Goal: Transaction & Acquisition: Purchase product/service

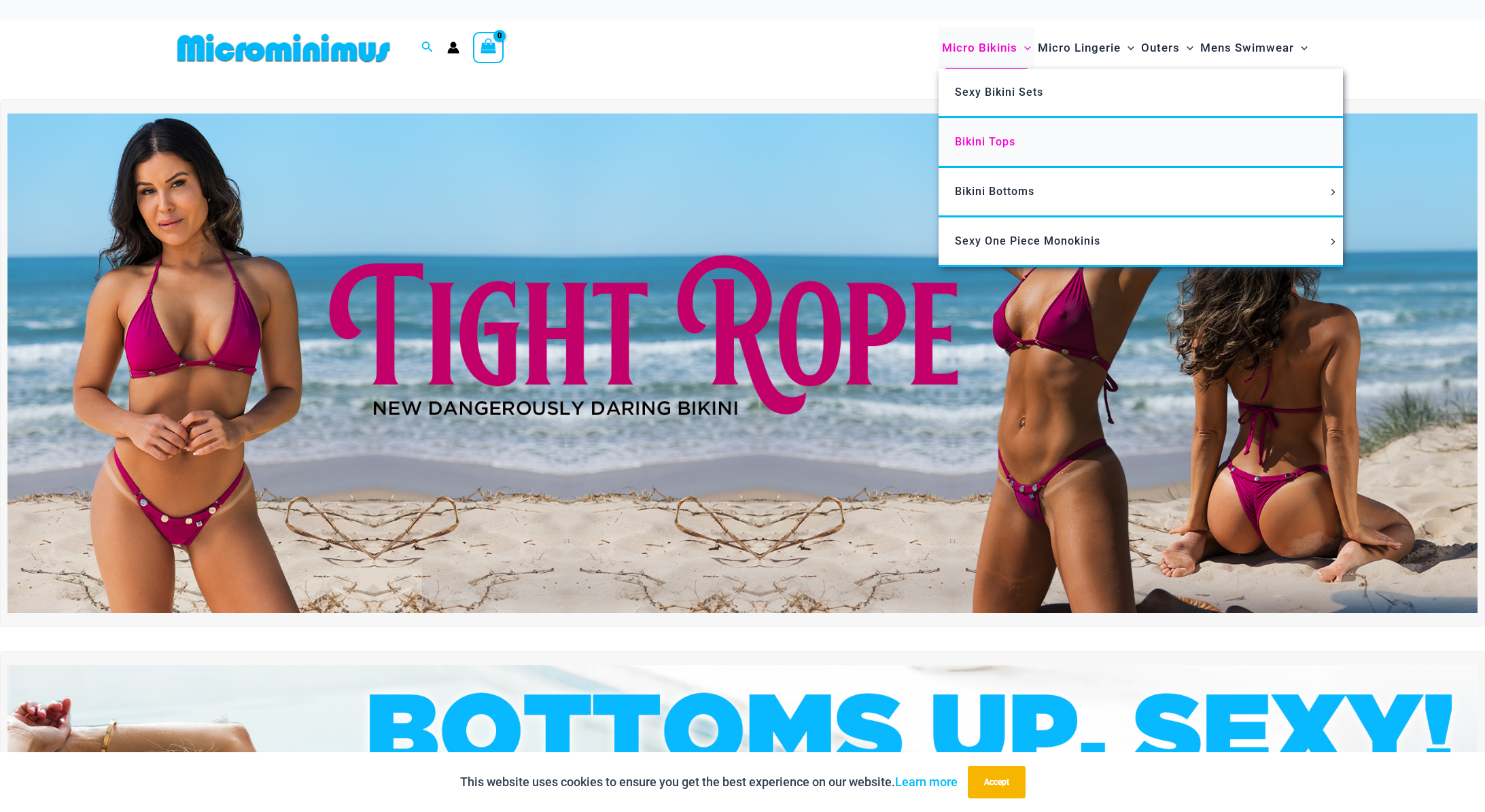
click at [1005, 149] on link "Bikini Tops" at bounding box center [1141, 143] width 404 height 50
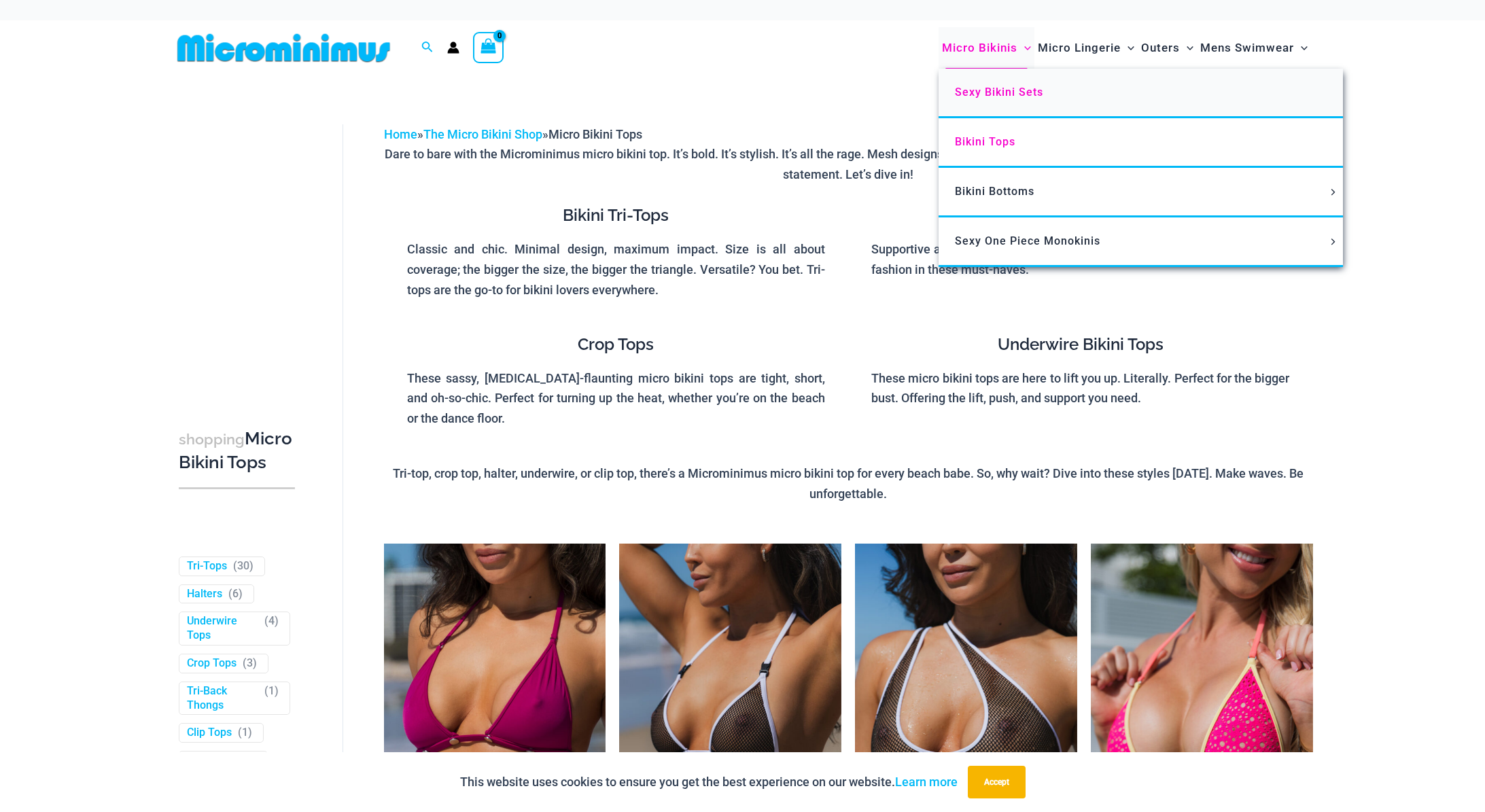
click at [1011, 95] on span "Sexy Bikini Sets" at bounding box center [998, 92] width 89 height 13
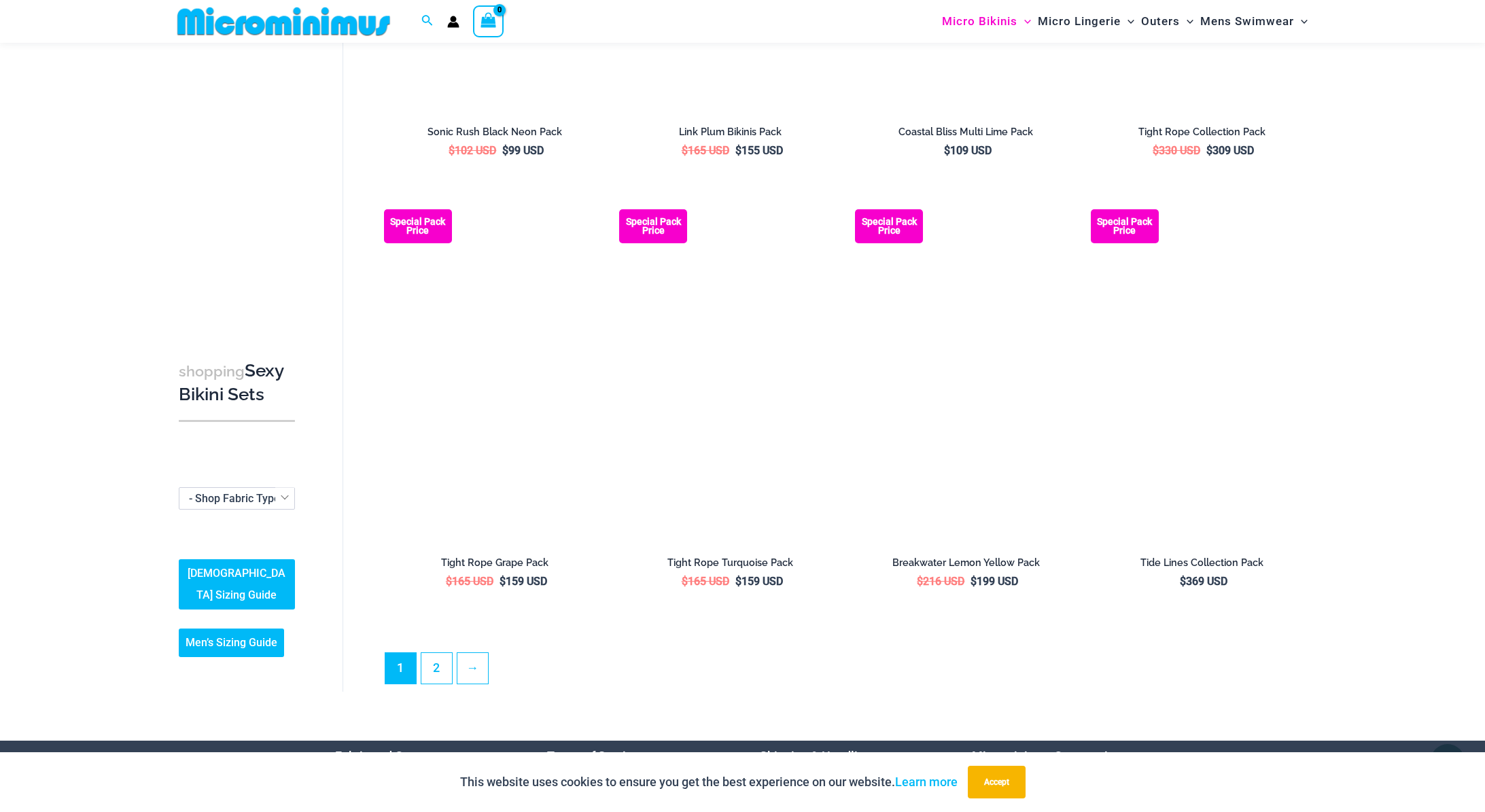
scroll to position [2746, 0]
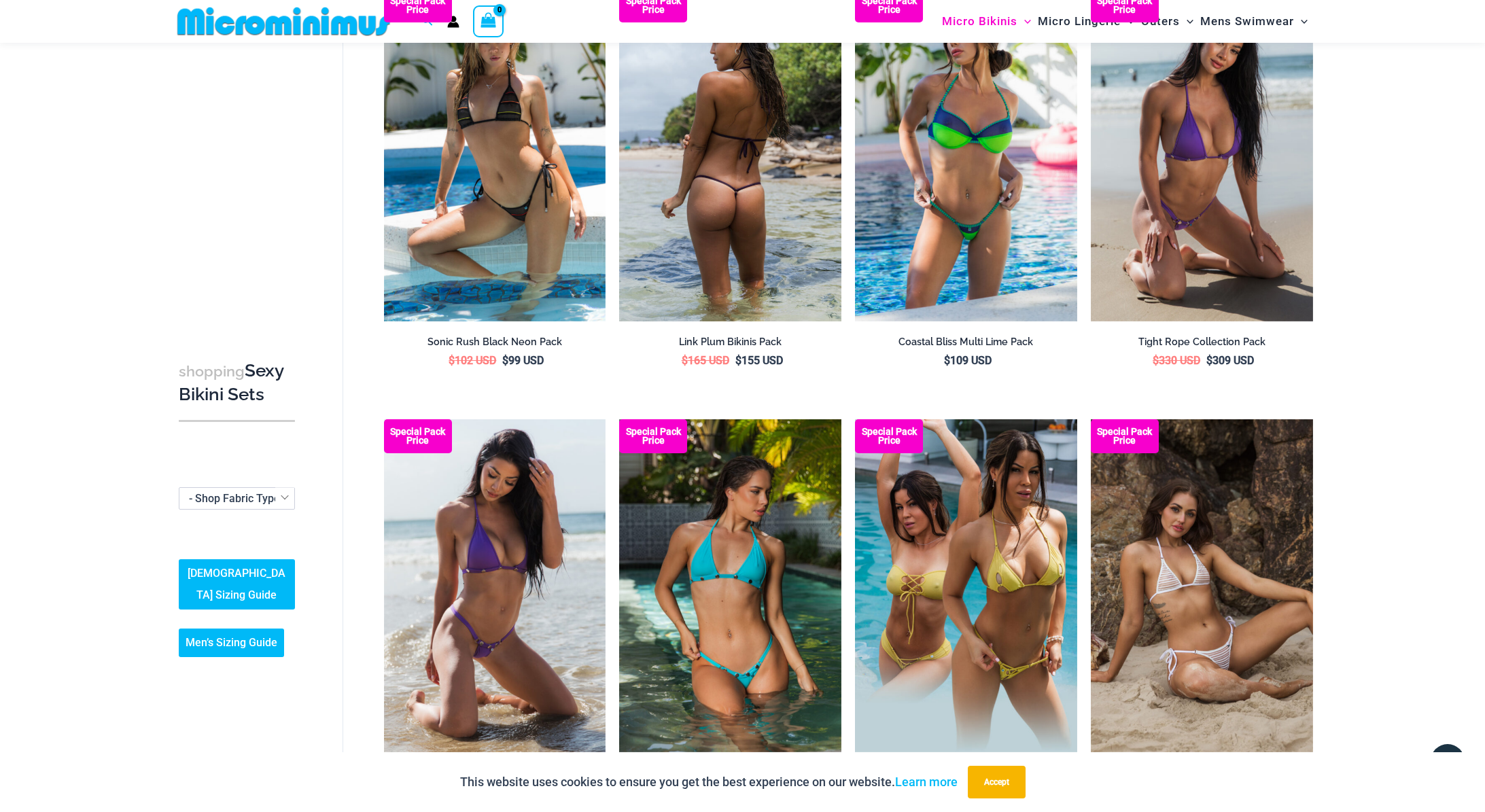
click at [780, 201] on img at bounding box center [730, 155] width 223 height 333
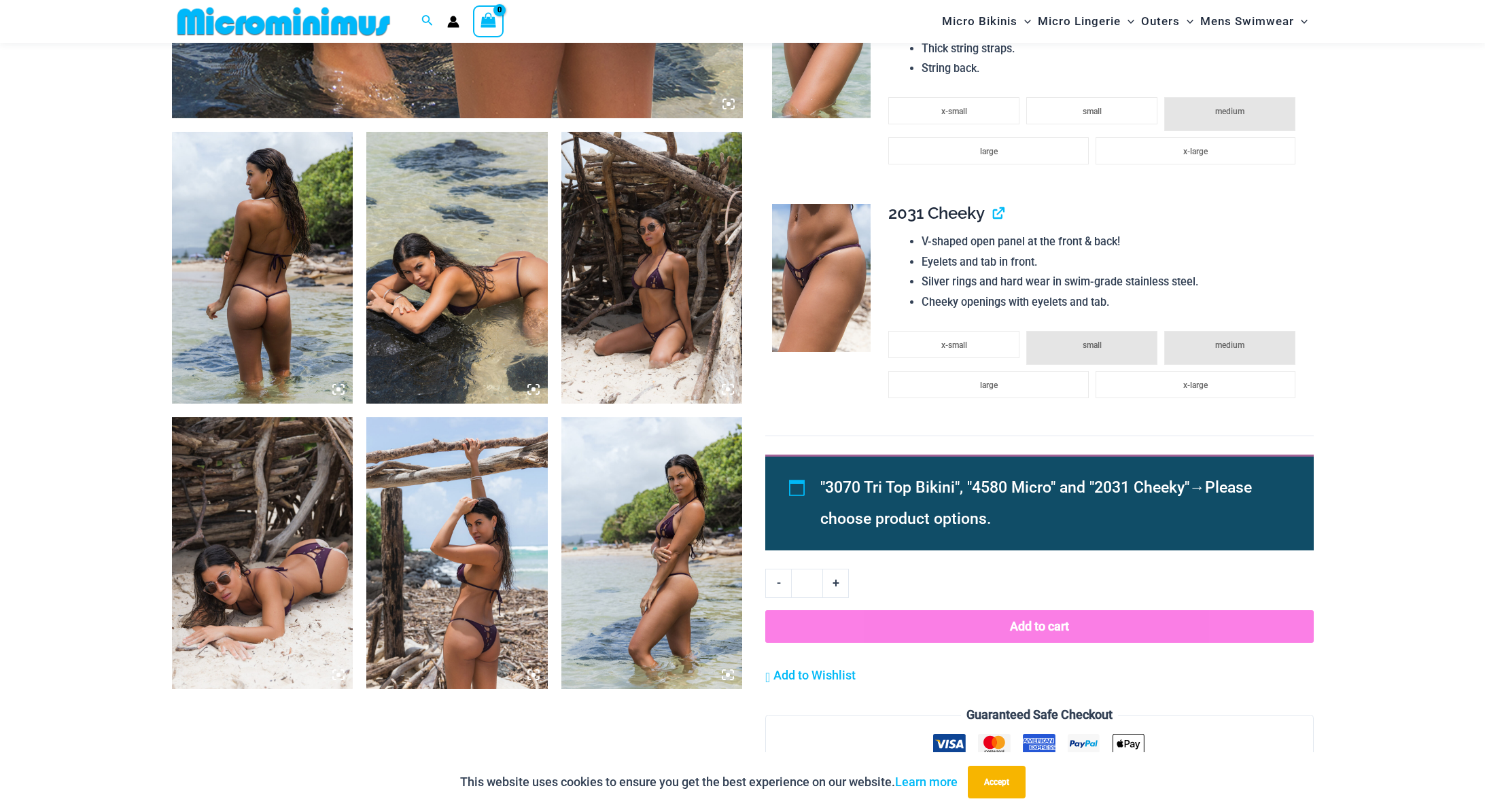
scroll to position [870, 0]
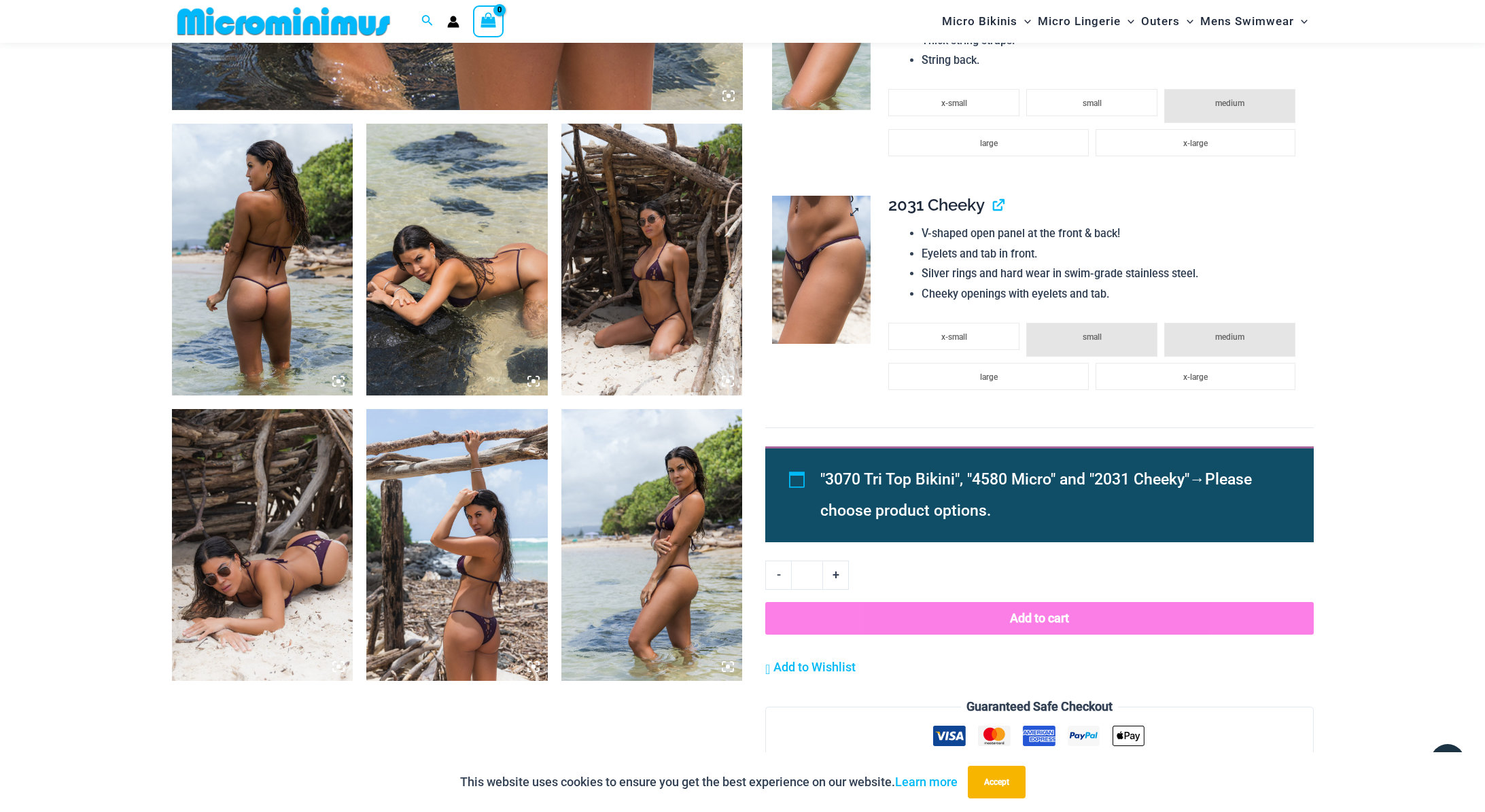
click at [833, 291] on img at bounding box center [821, 270] width 98 height 148
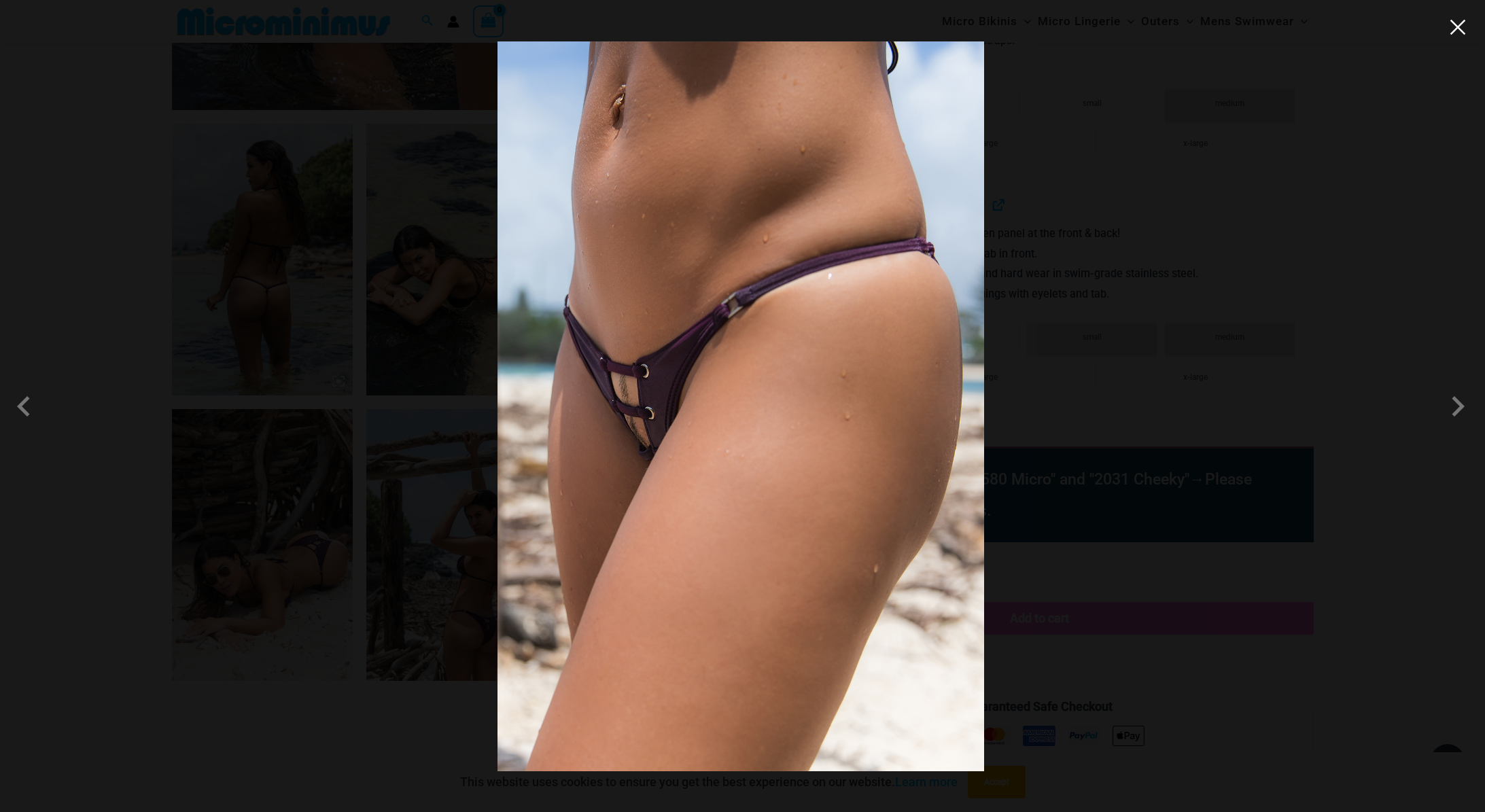
click at [1451, 33] on button "Close" at bounding box center [1457, 26] width 20 height 20
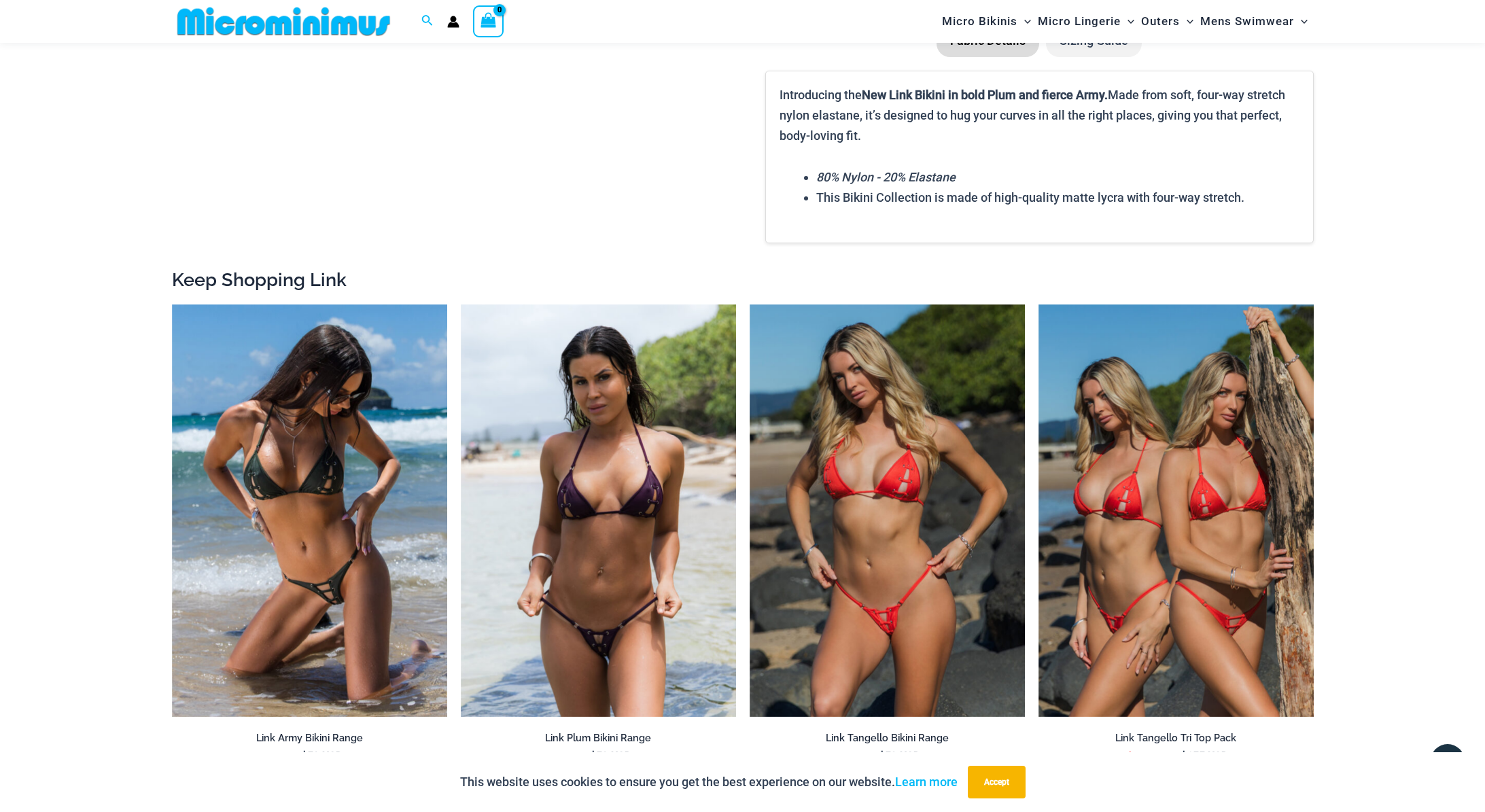
scroll to position [1872, 0]
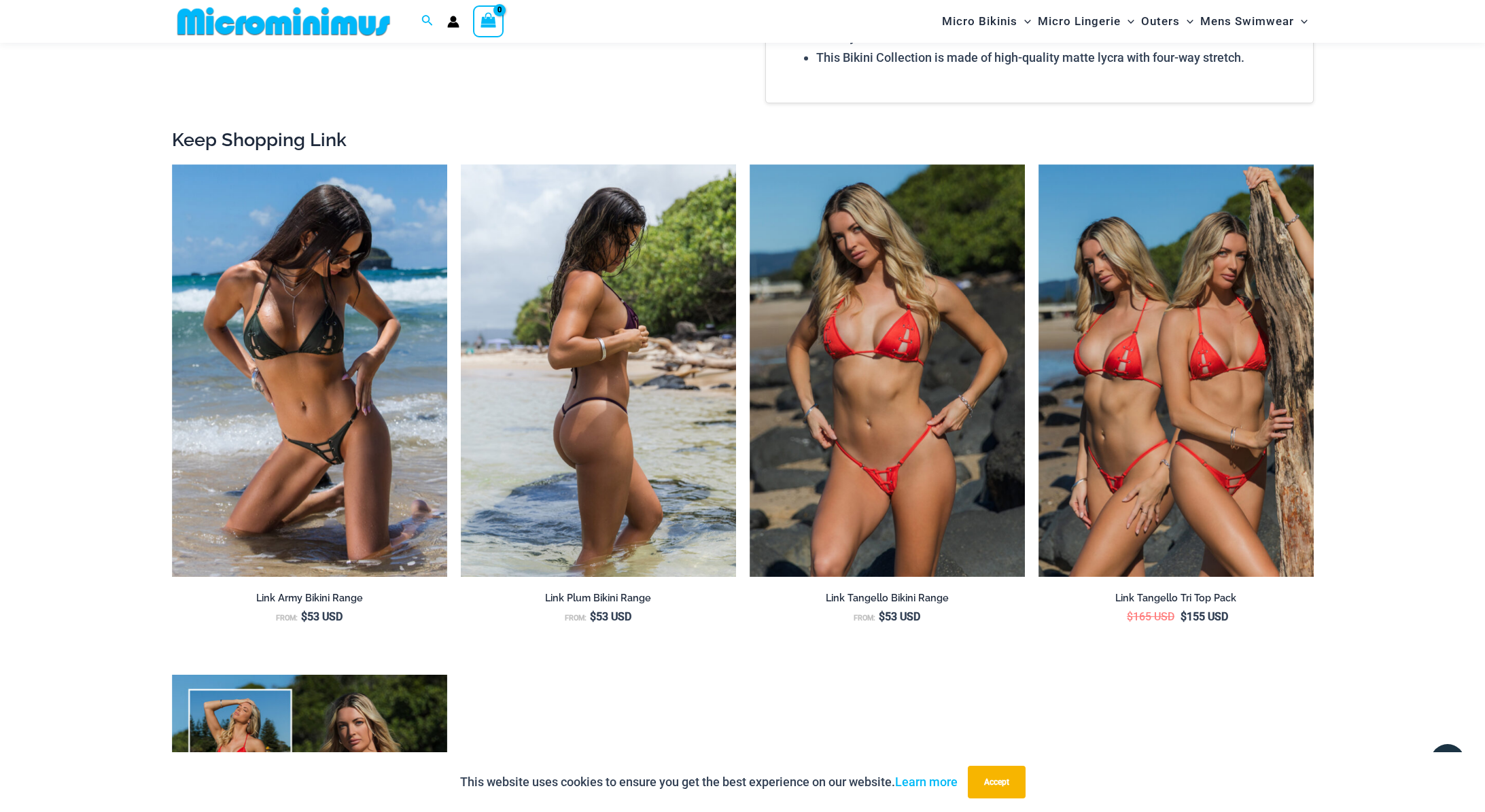
click at [521, 450] on img at bounding box center [599, 371] width 276 height 413
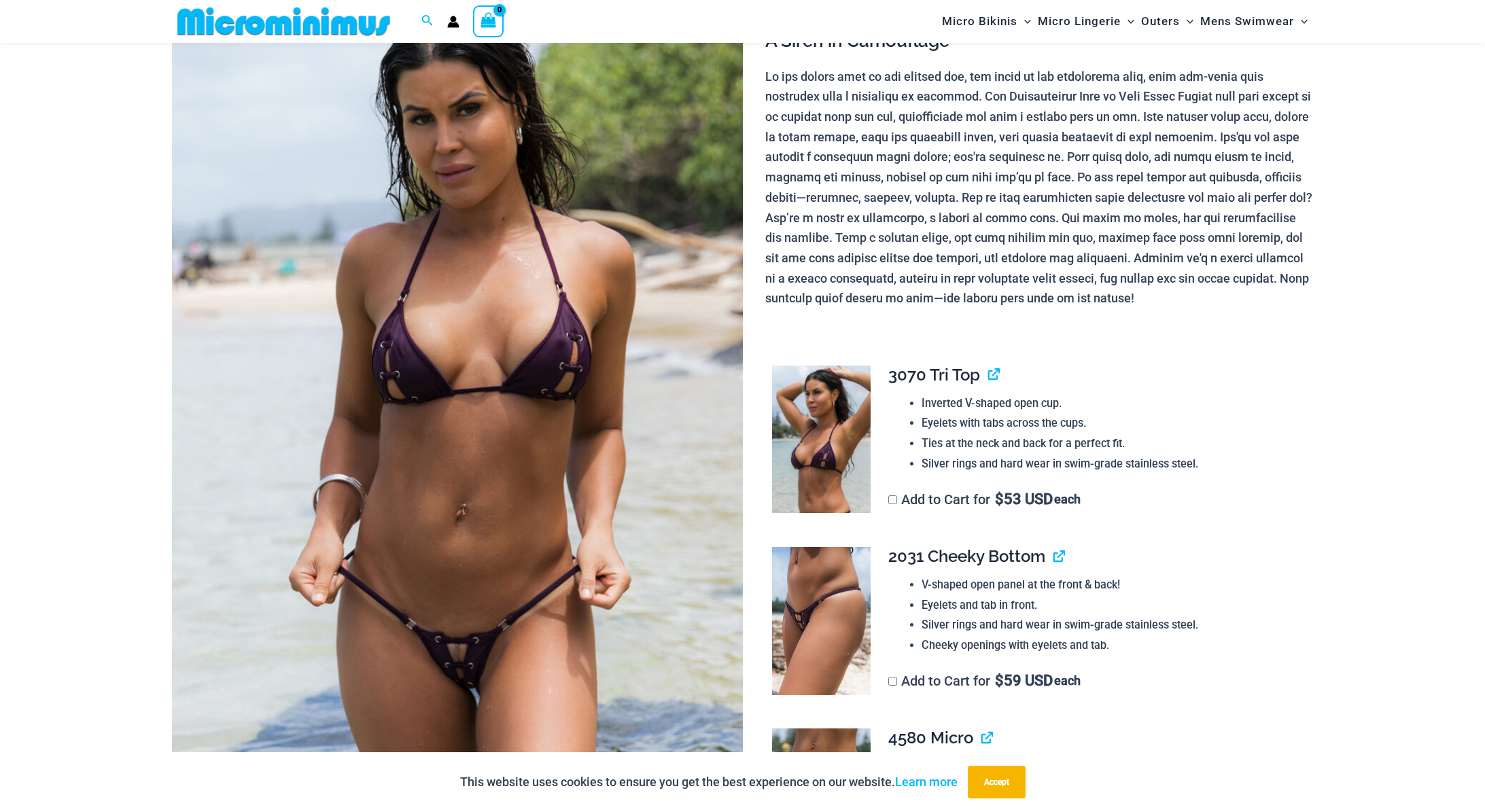
scroll to position [496, 0]
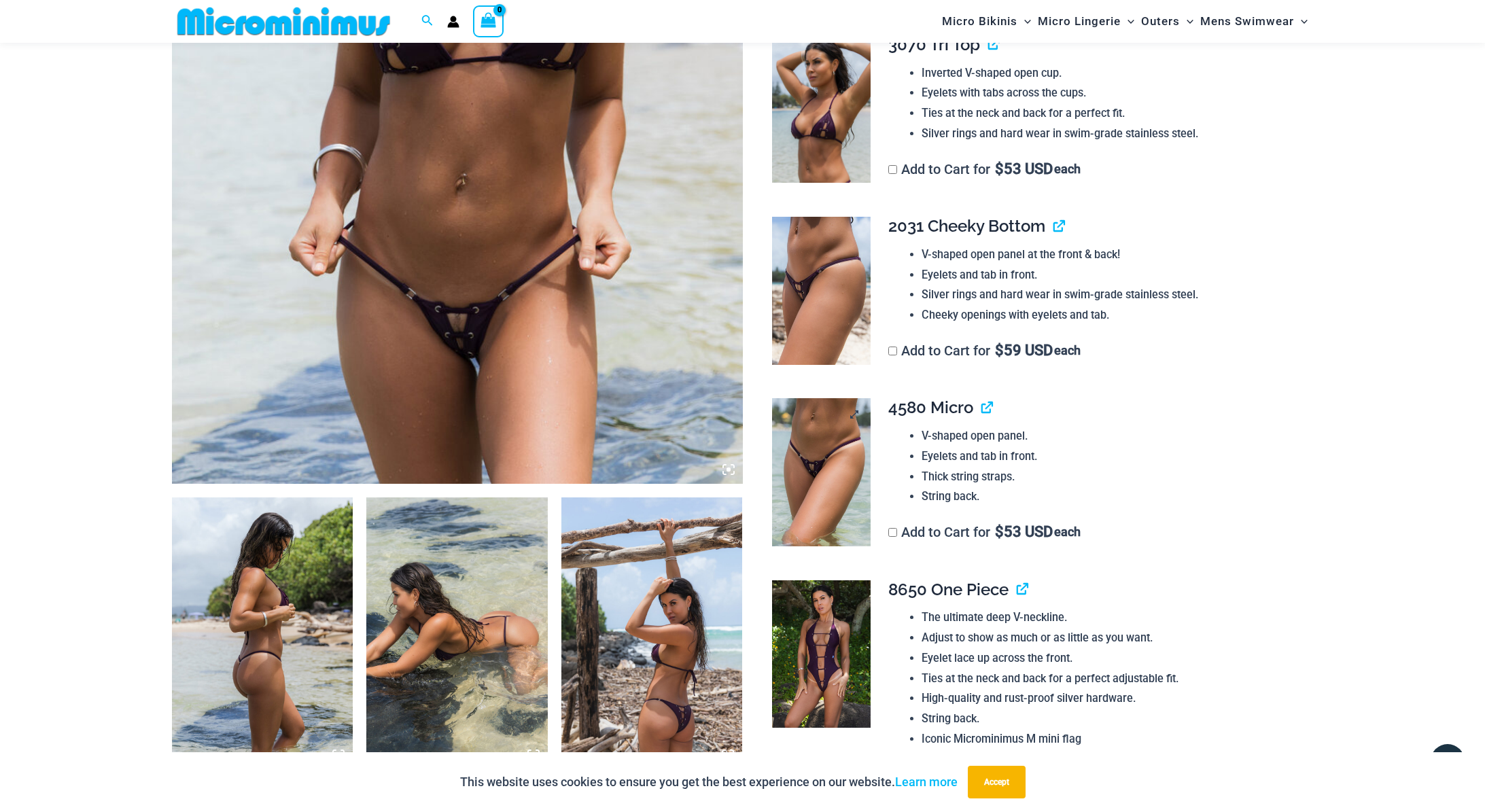
click at [833, 481] on img at bounding box center [821, 472] width 98 height 148
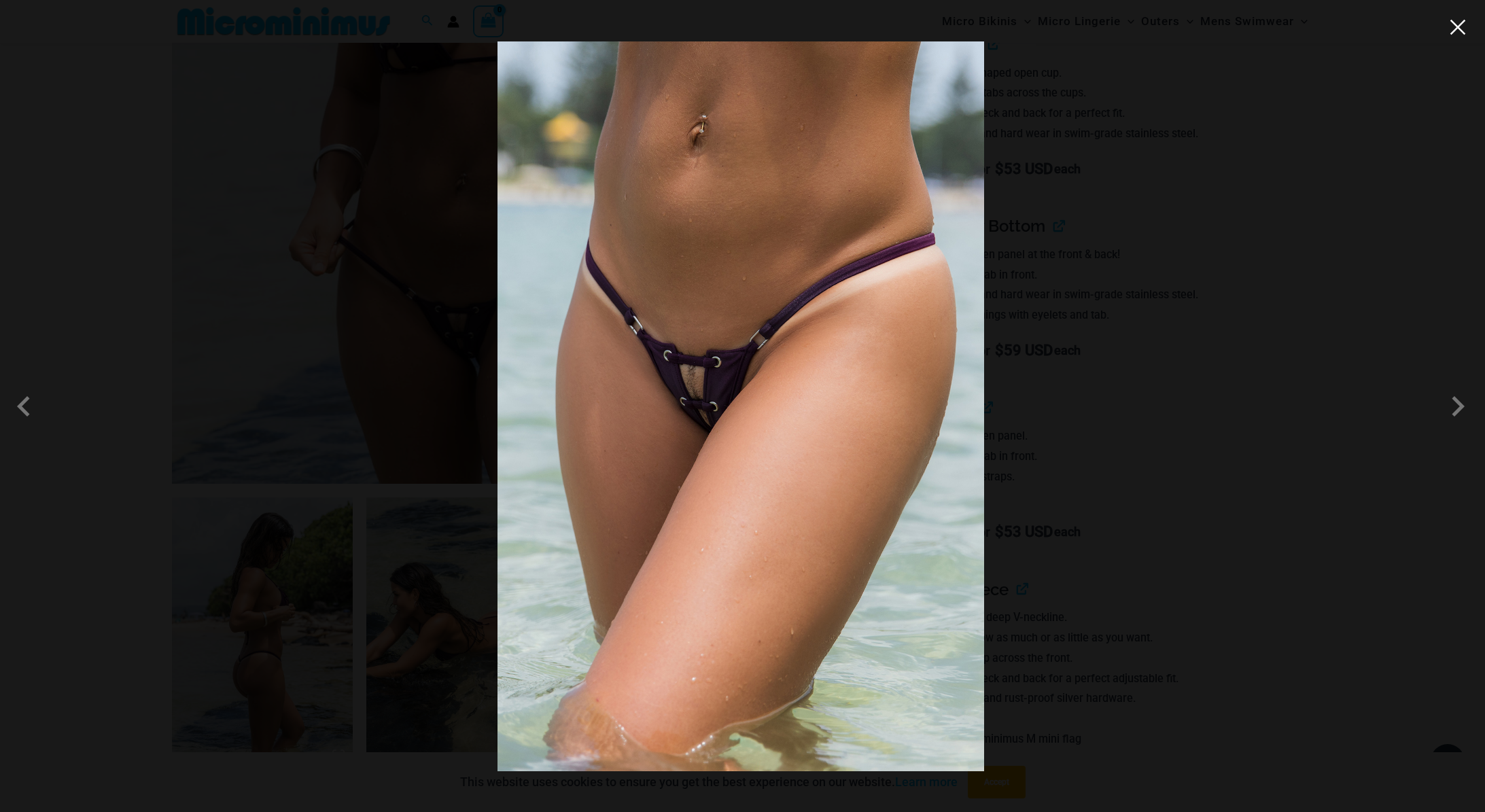
click at [1464, 26] on button "Close" at bounding box center [1457, 26] width 20 height 20
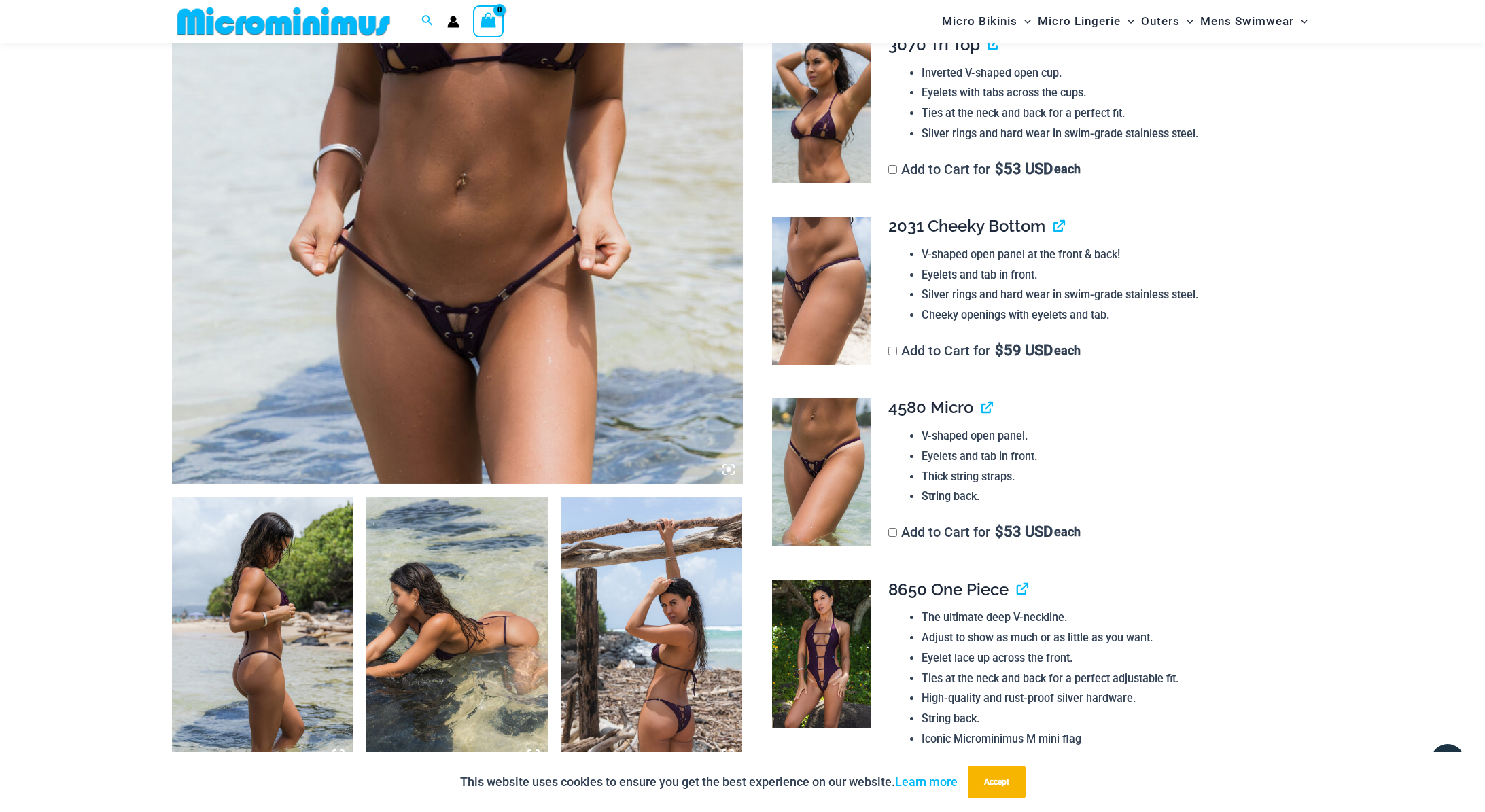
click at [437, 325] on img at bounding box center [457, 55] width 571 height 856
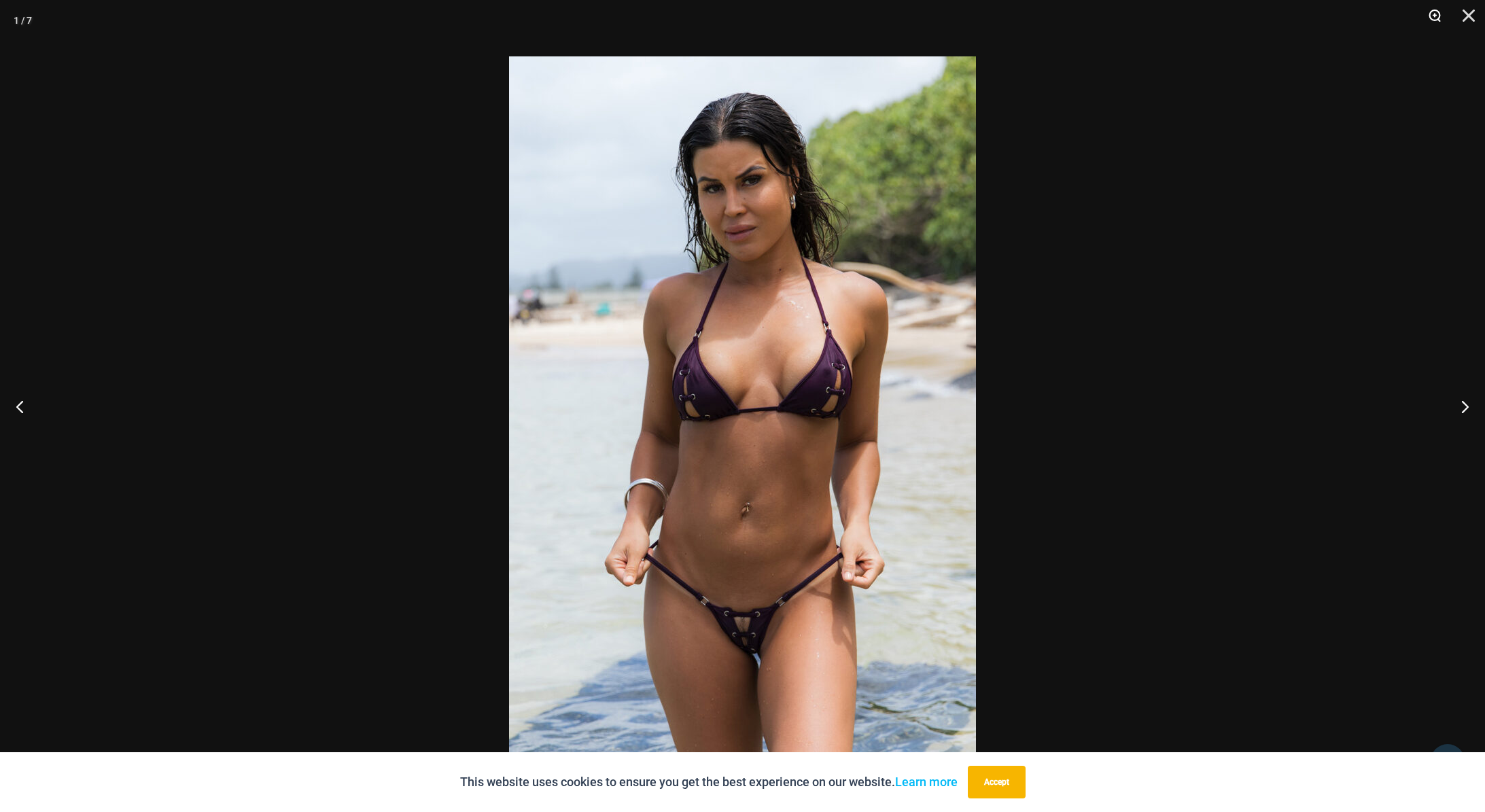
click at [1431, 15] on button "Zoom" at bounding box center [1429, 20] width 34 height 41
click at [1433, 14] on button "Zoom" at bounding box center [1429, 20] width 34 height 41
click at [1474, 16] on button "Close" at bounding box center [1463, 20] width 34 height 41
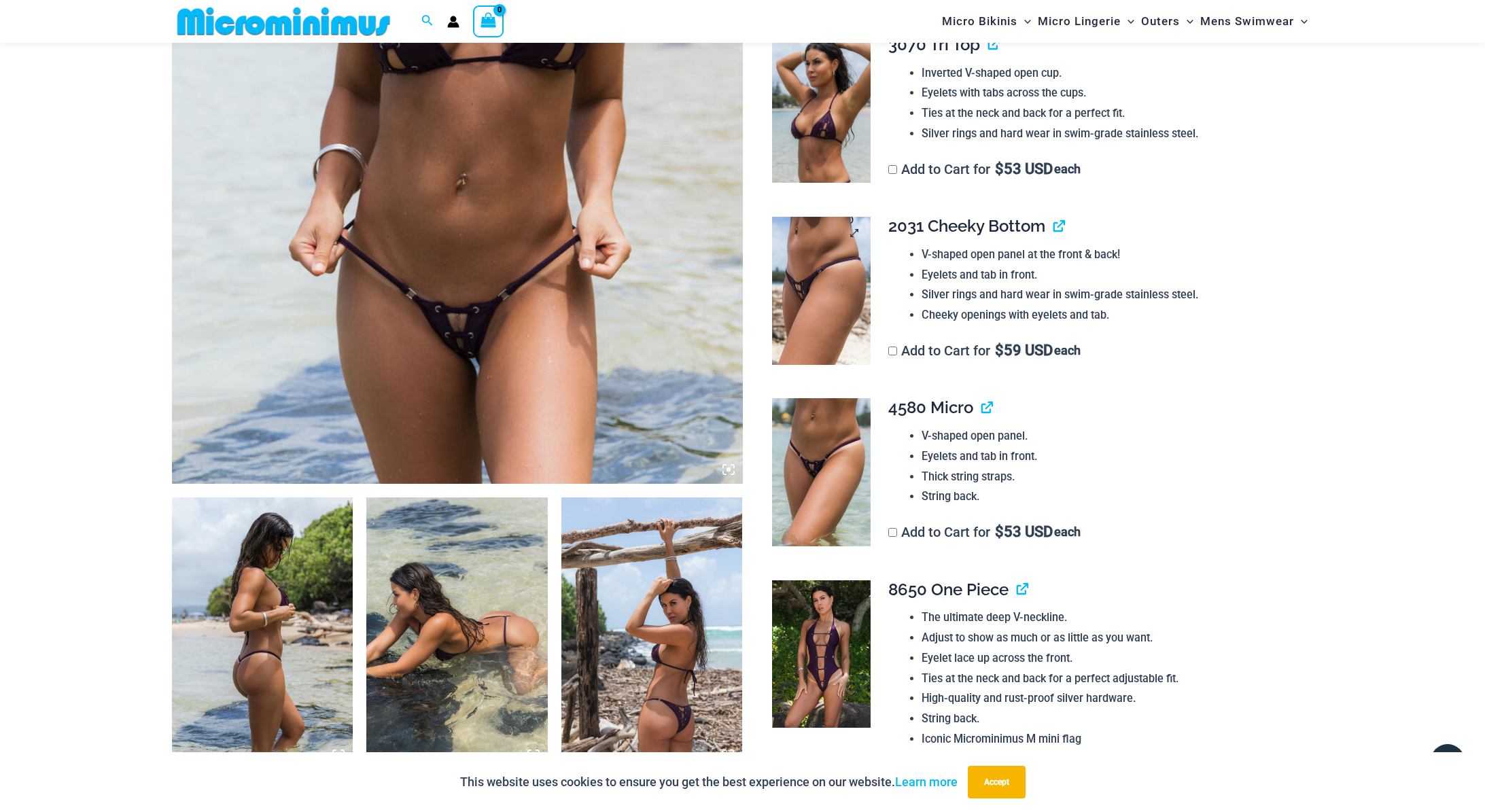
click at [811, 280] on img at bounding box center [821, 291] width 98 height 148
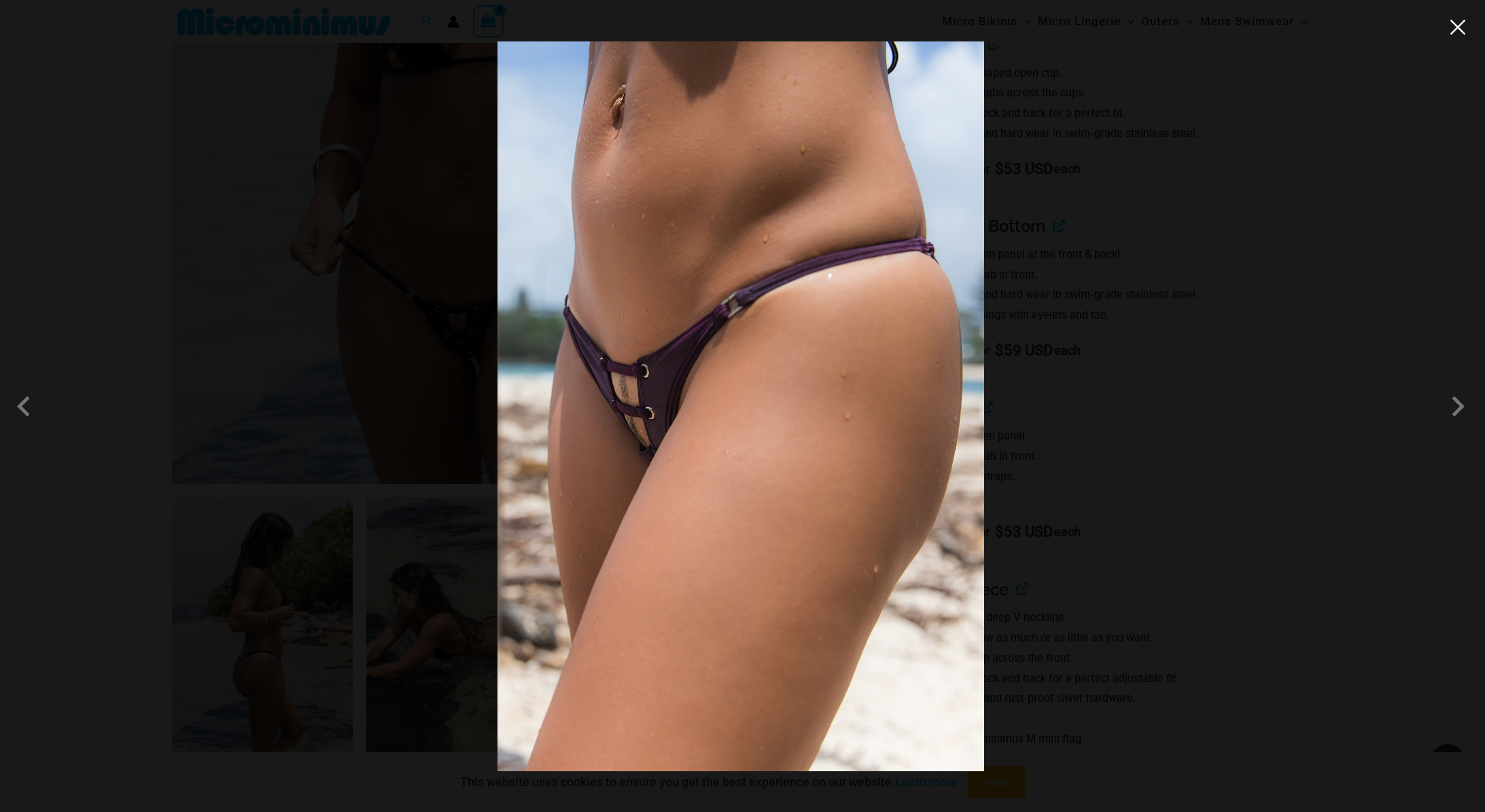
click at [1459, 30] on button "Close" at bounding box center [1457, 26] width 20 height 20
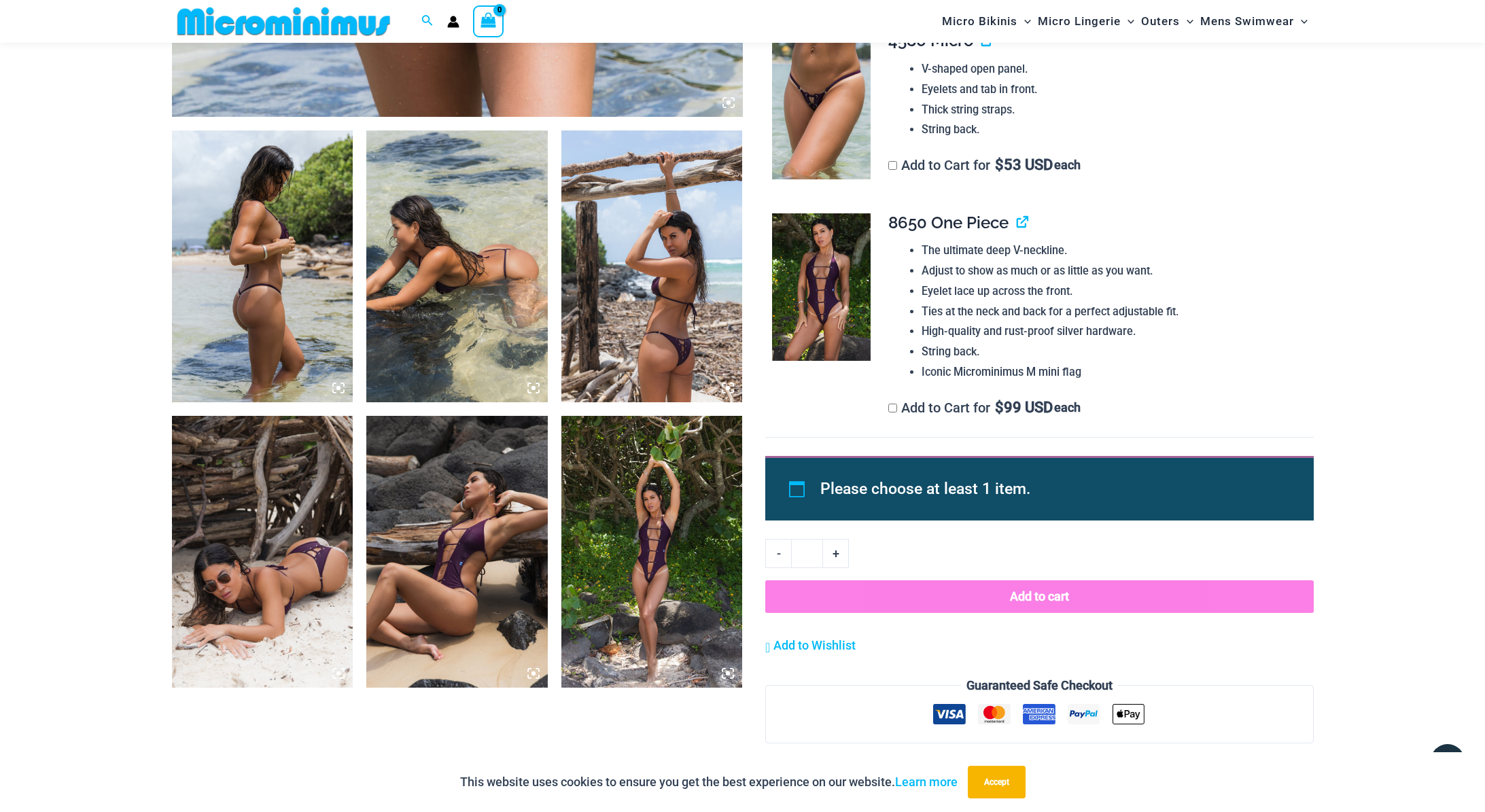
scroll to position [1002, 0]
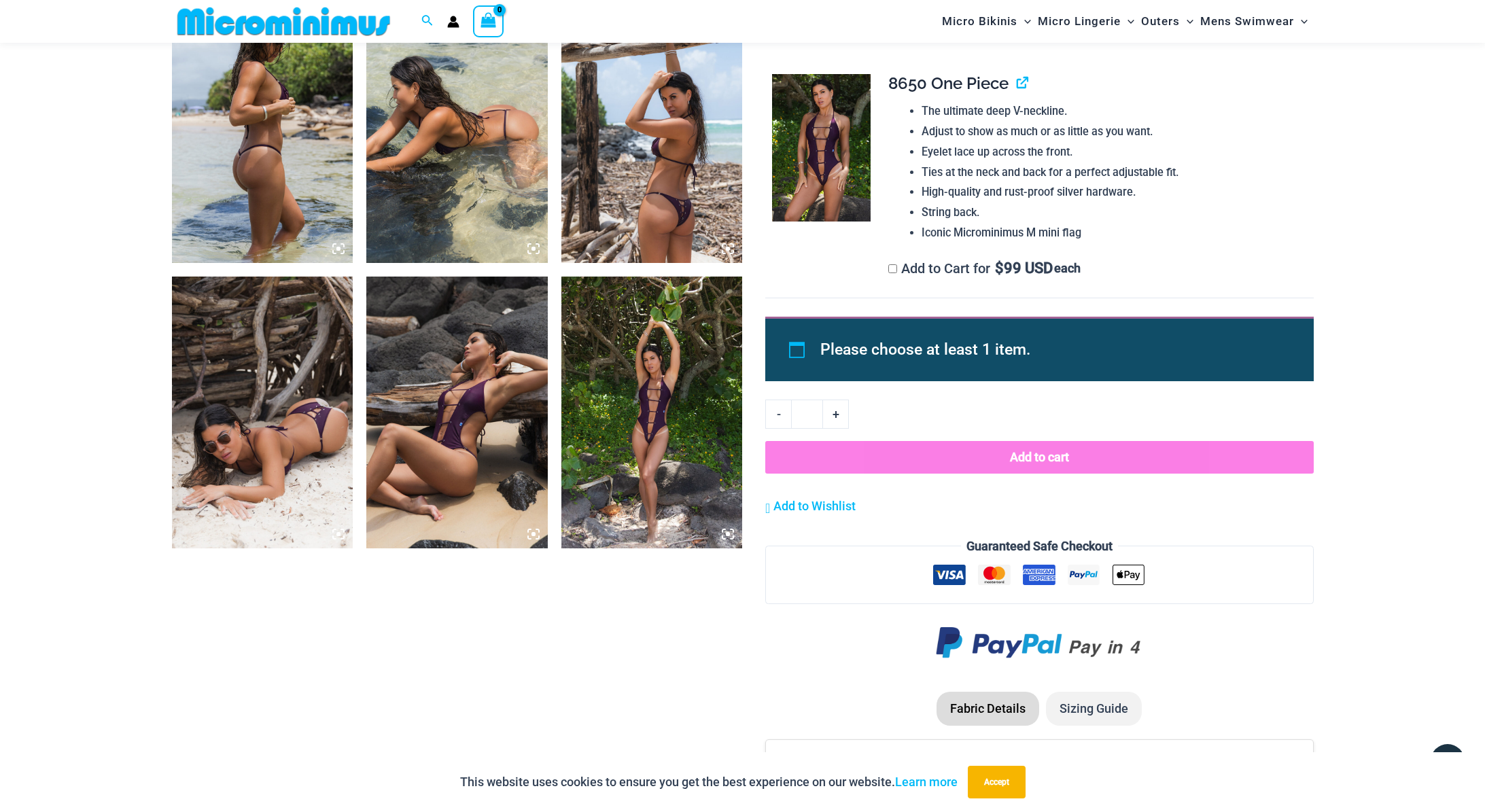
click at [699, 397] on img at bounding box center [652, 412] width 182 height 272
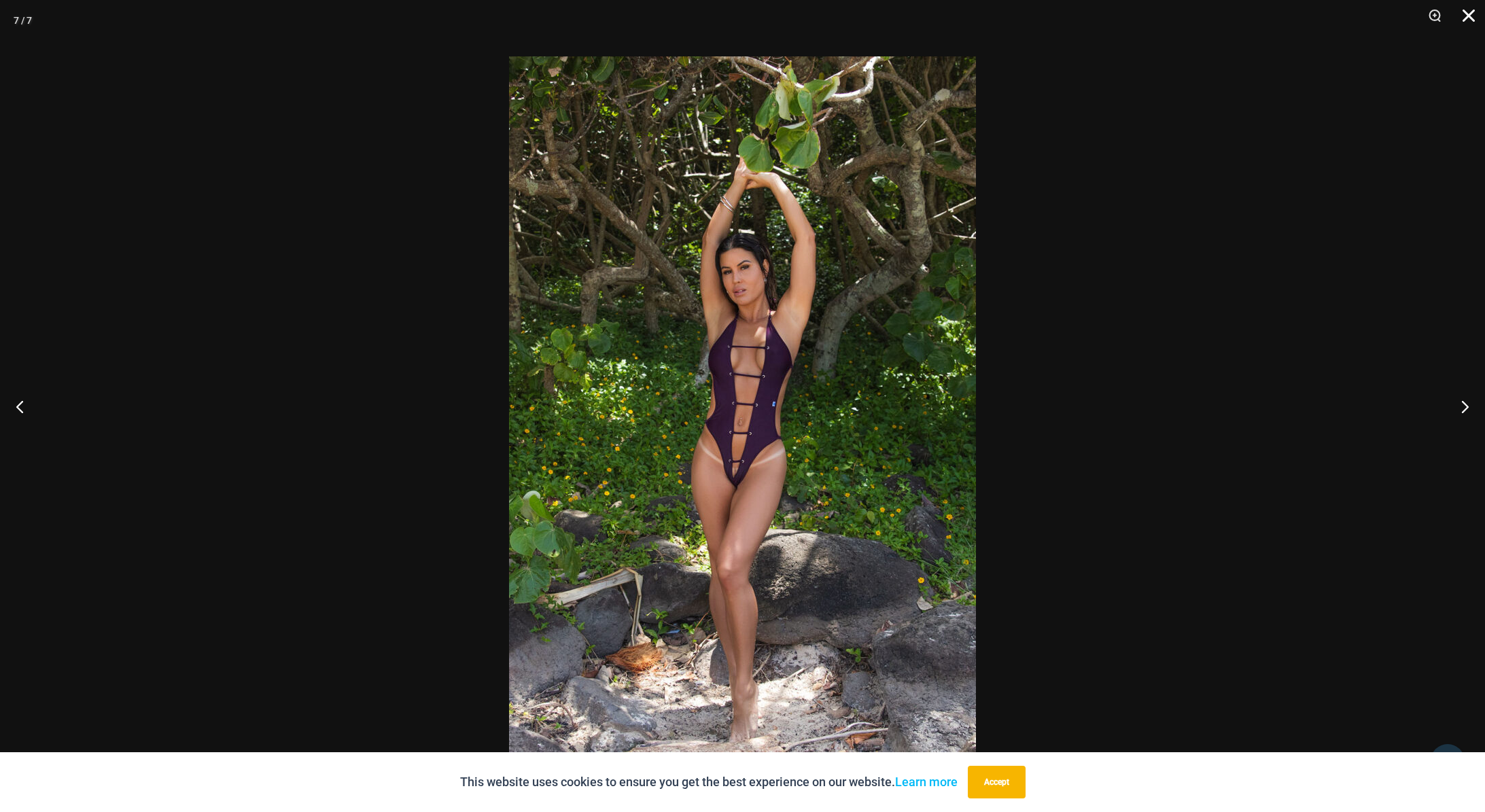
click at [1472, 22] on button "Close" at bounding box center [1463, 20] width 34 height 41
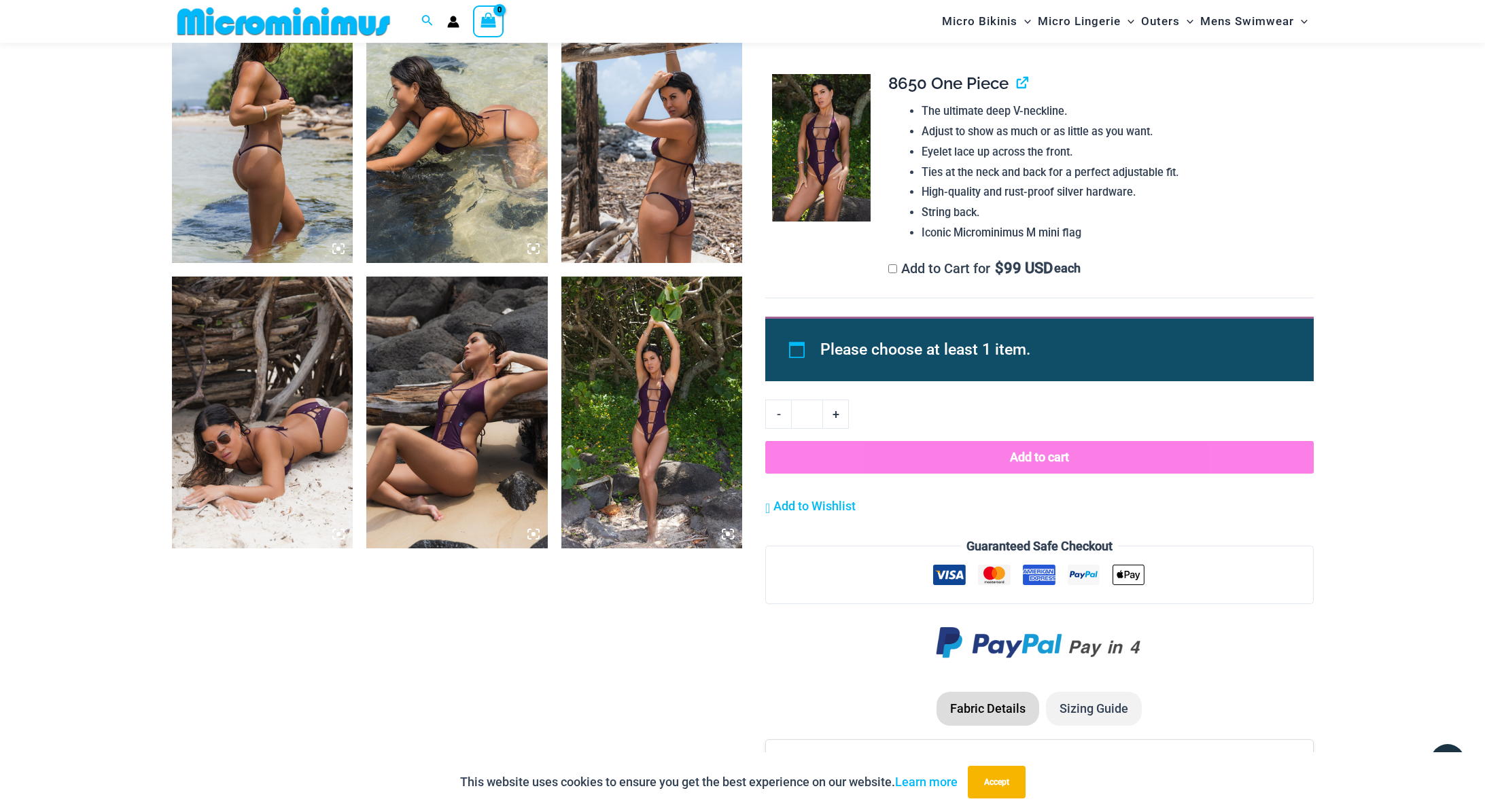
click at [465, 157] on img at bounding box center [457, 126] width 182 height 272
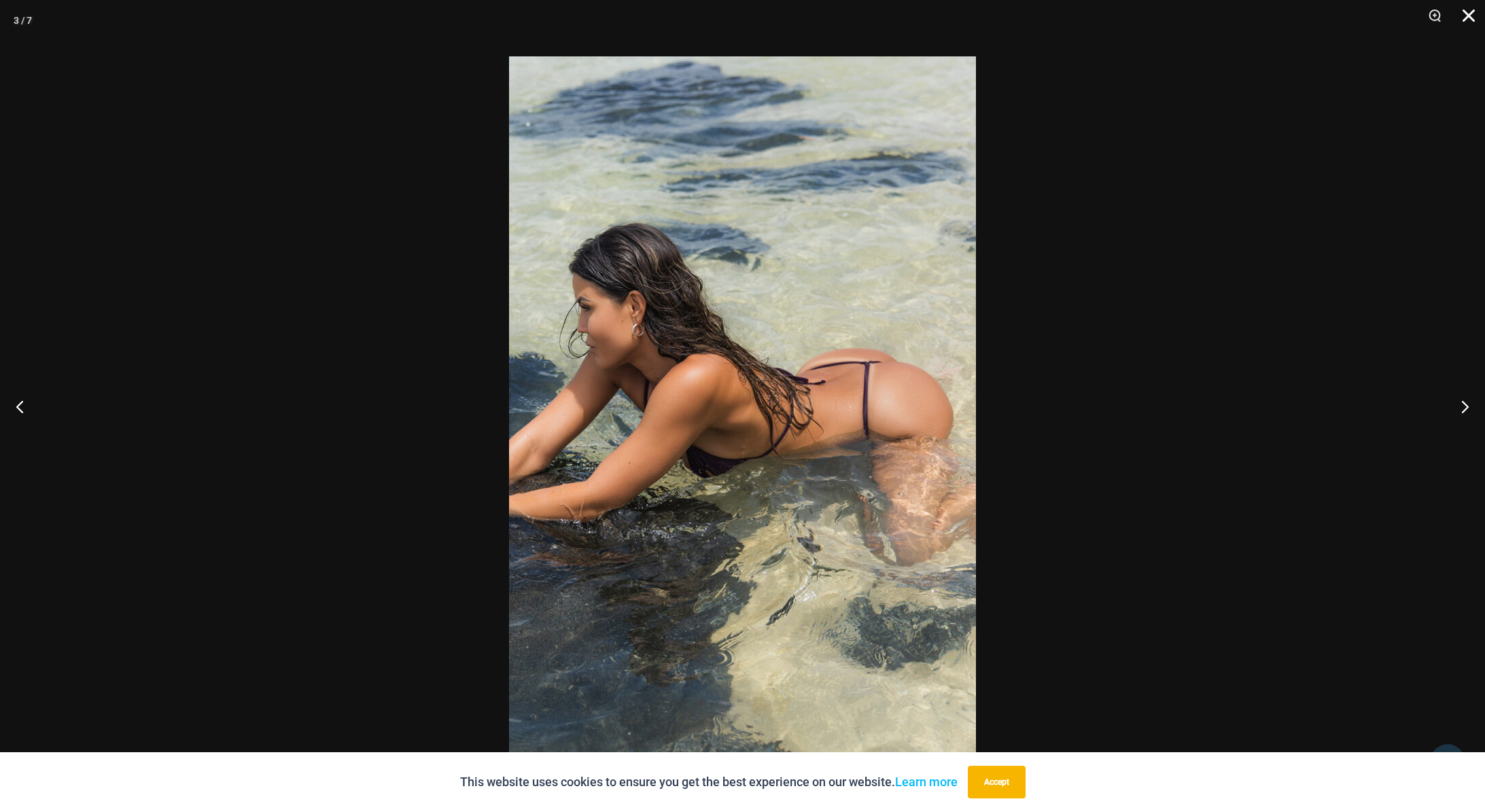
click at [1462, 14] on button "Close" at bounding box center [1463, 20] width 34 height 41
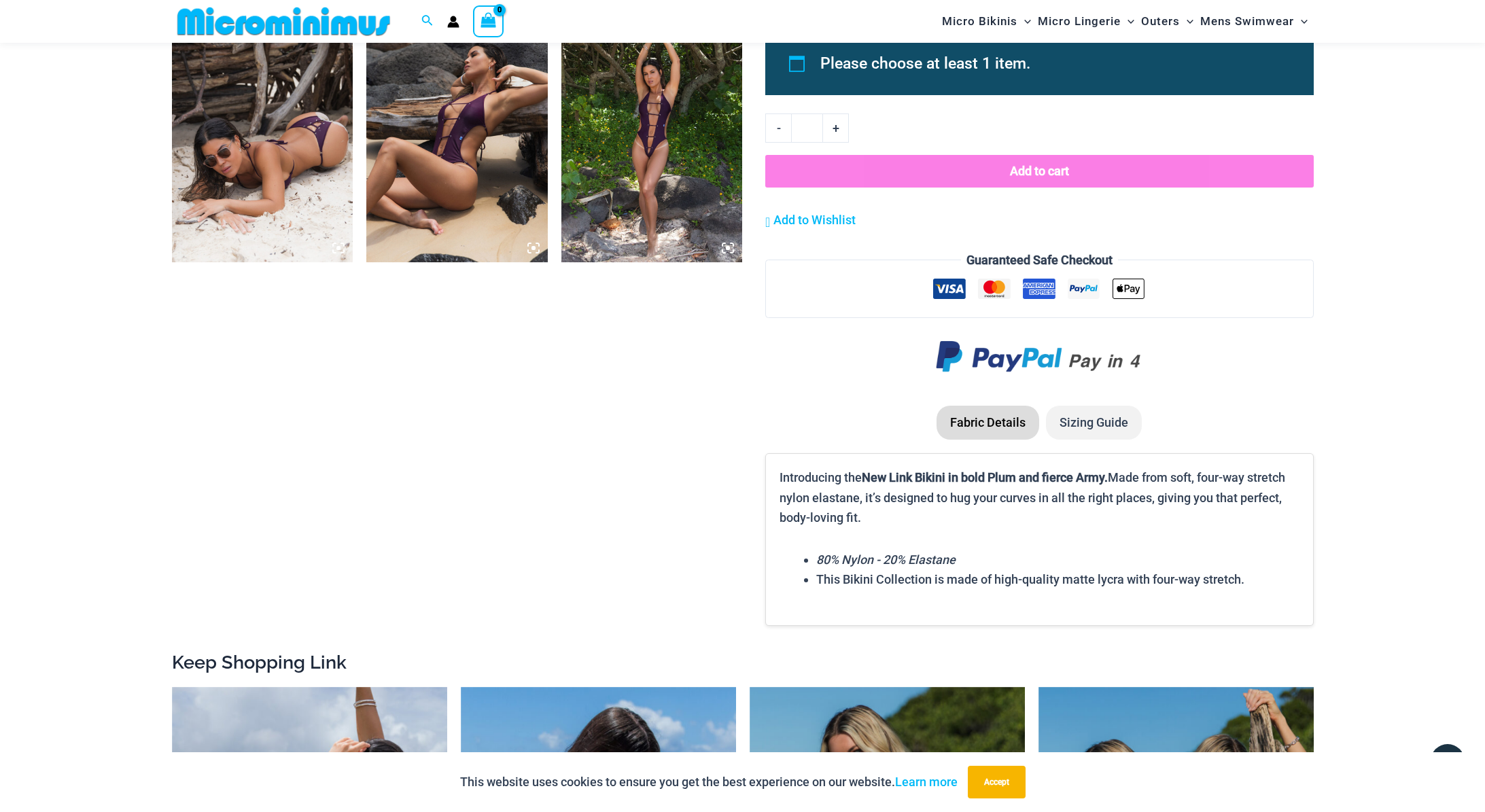
scroll to position [1777, 0]
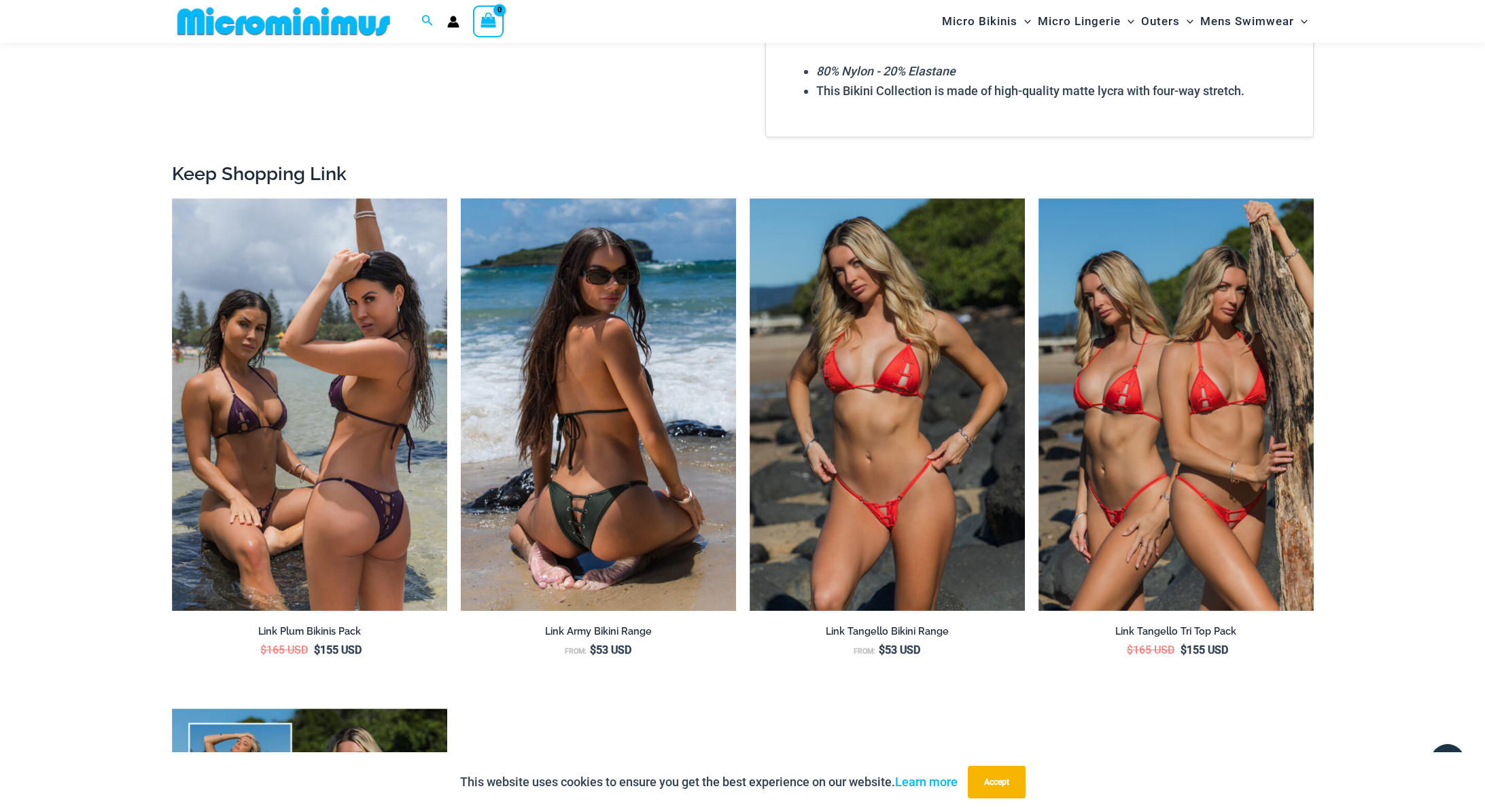
click at [601, 349] on img at bounding box center [599, 405] width 276 height 413
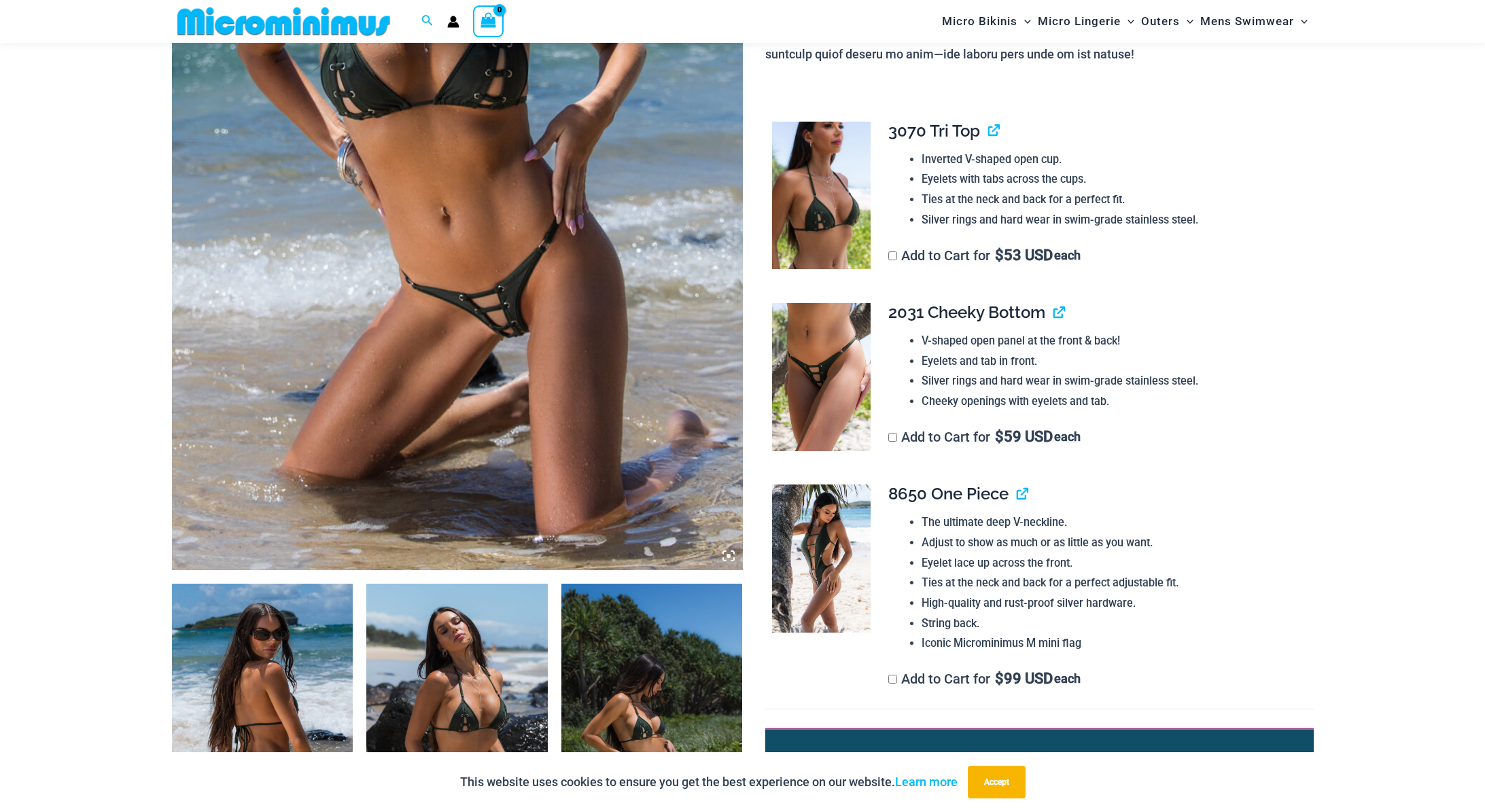
scroll to position [483, 0]
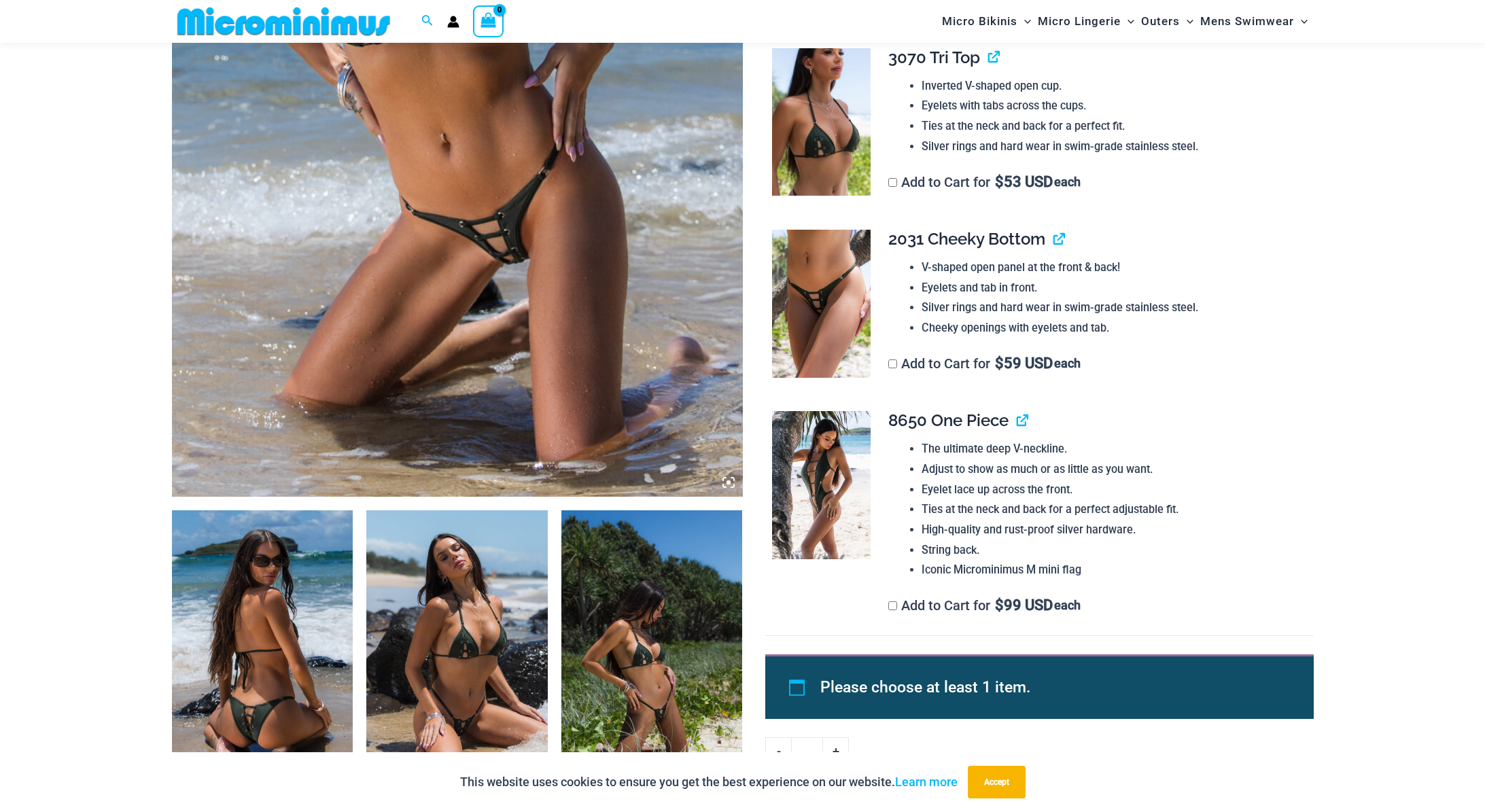
click at [839, 306] on img at bounding box center [821, 303] width 98 height 148
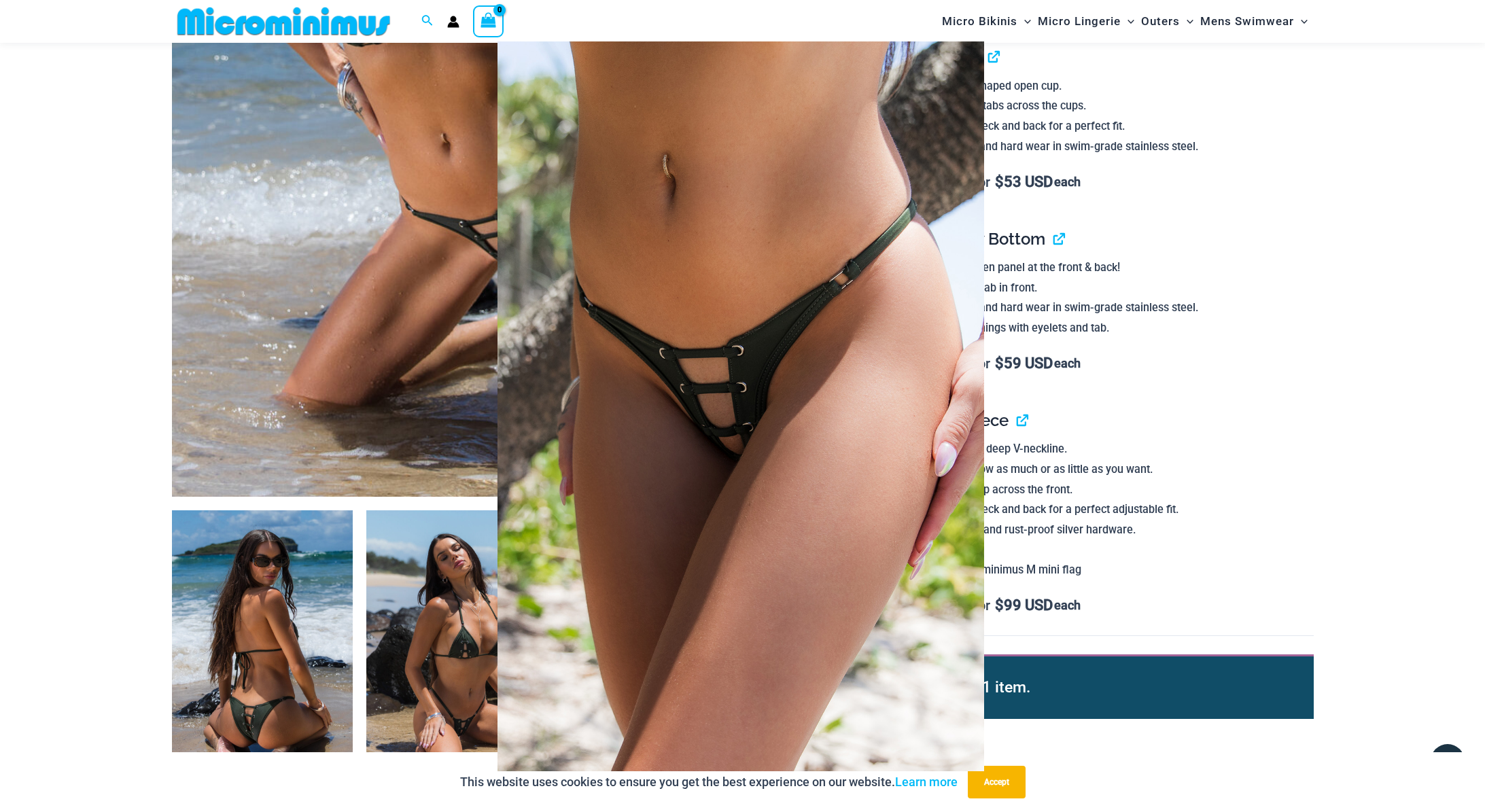
click at [1293, 172] on div at bounding box center [742, 406] width 1485 height 812
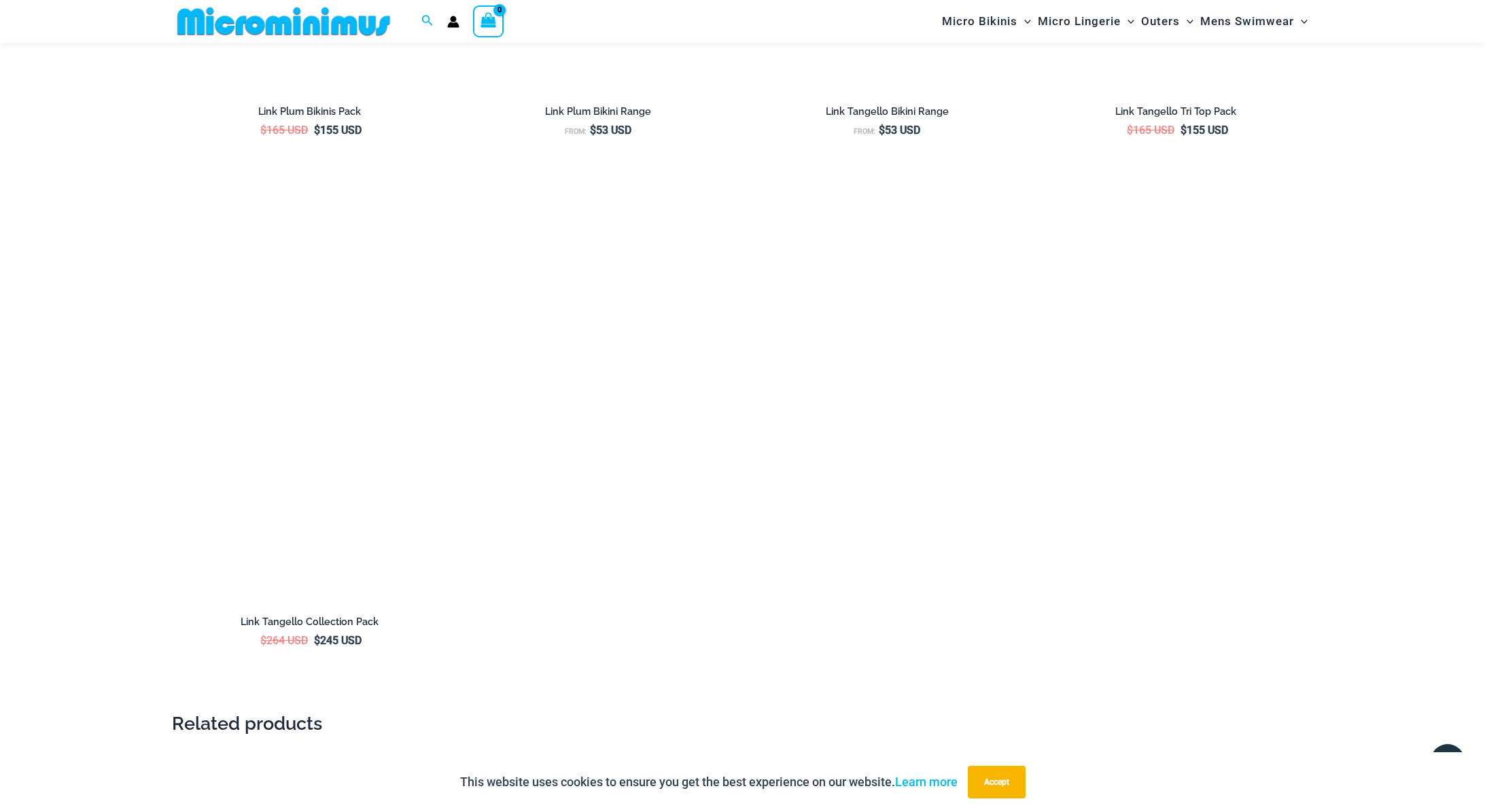
scroll to position [1843, 0]
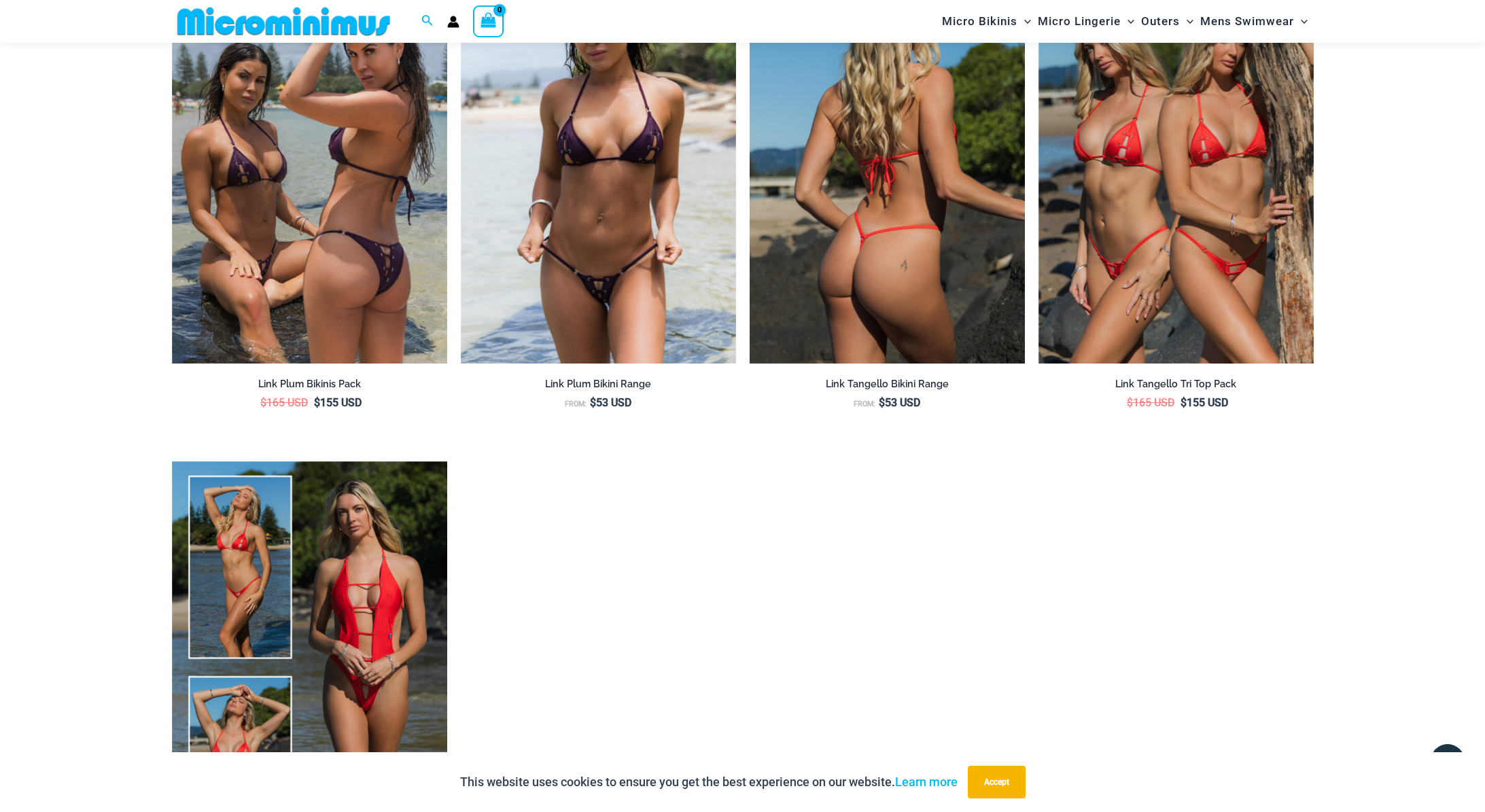
click at [887, 213] on img at bounding box center [887, 157] width 276 height 413
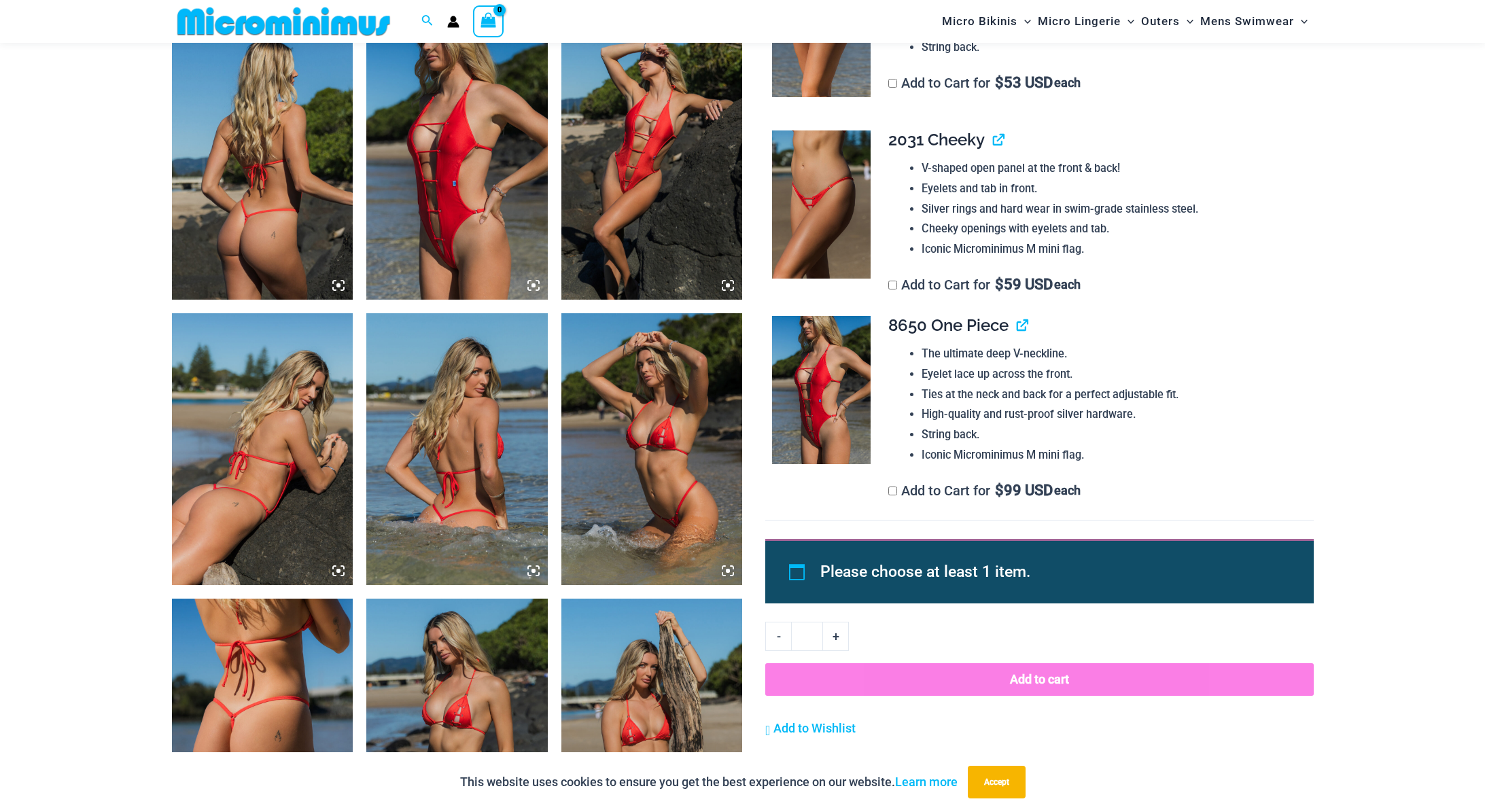
scroll to position [892, 0]
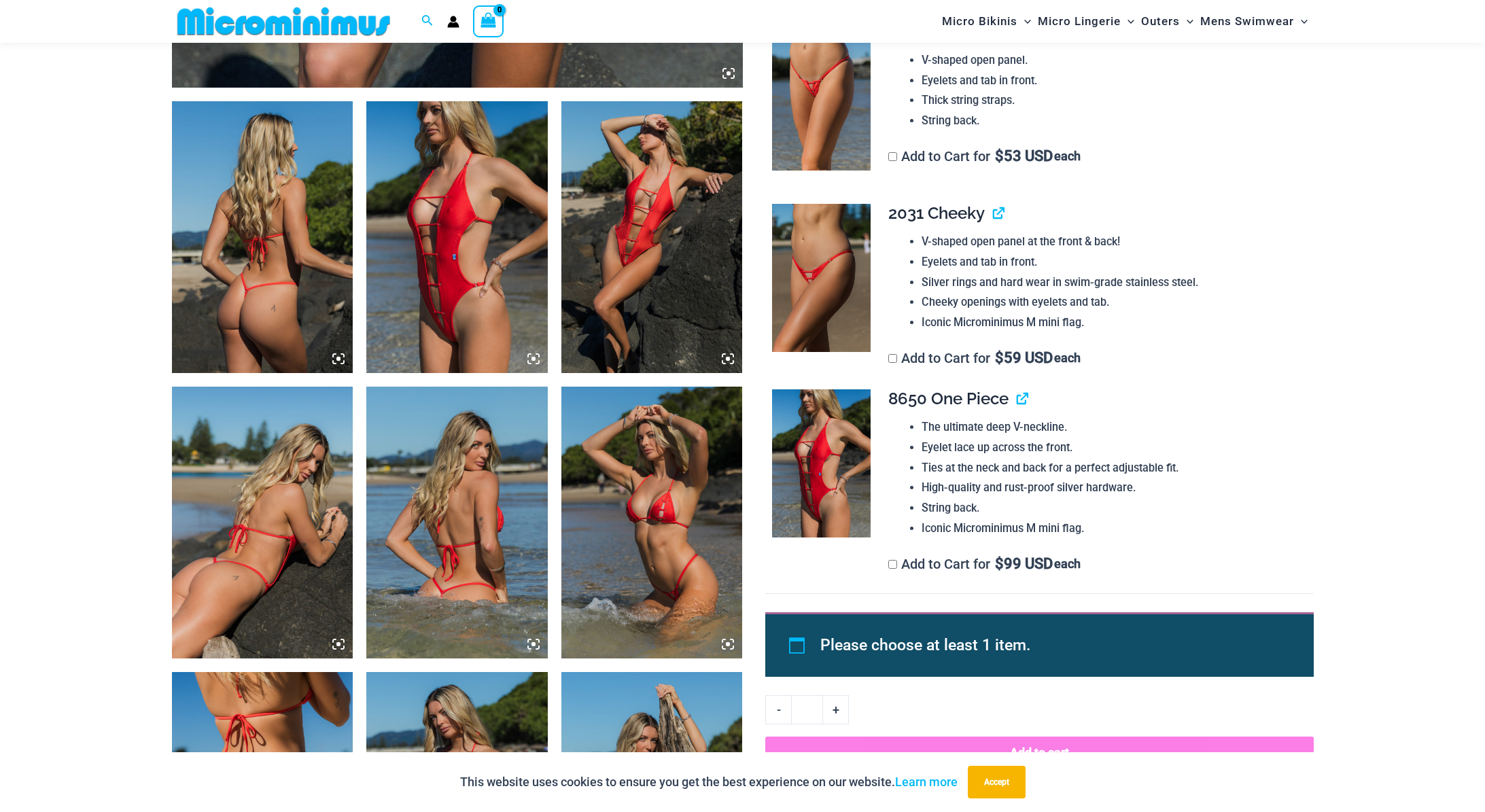
click at [845, 114] on img at bounding box center [821, 97] width 98 height 148
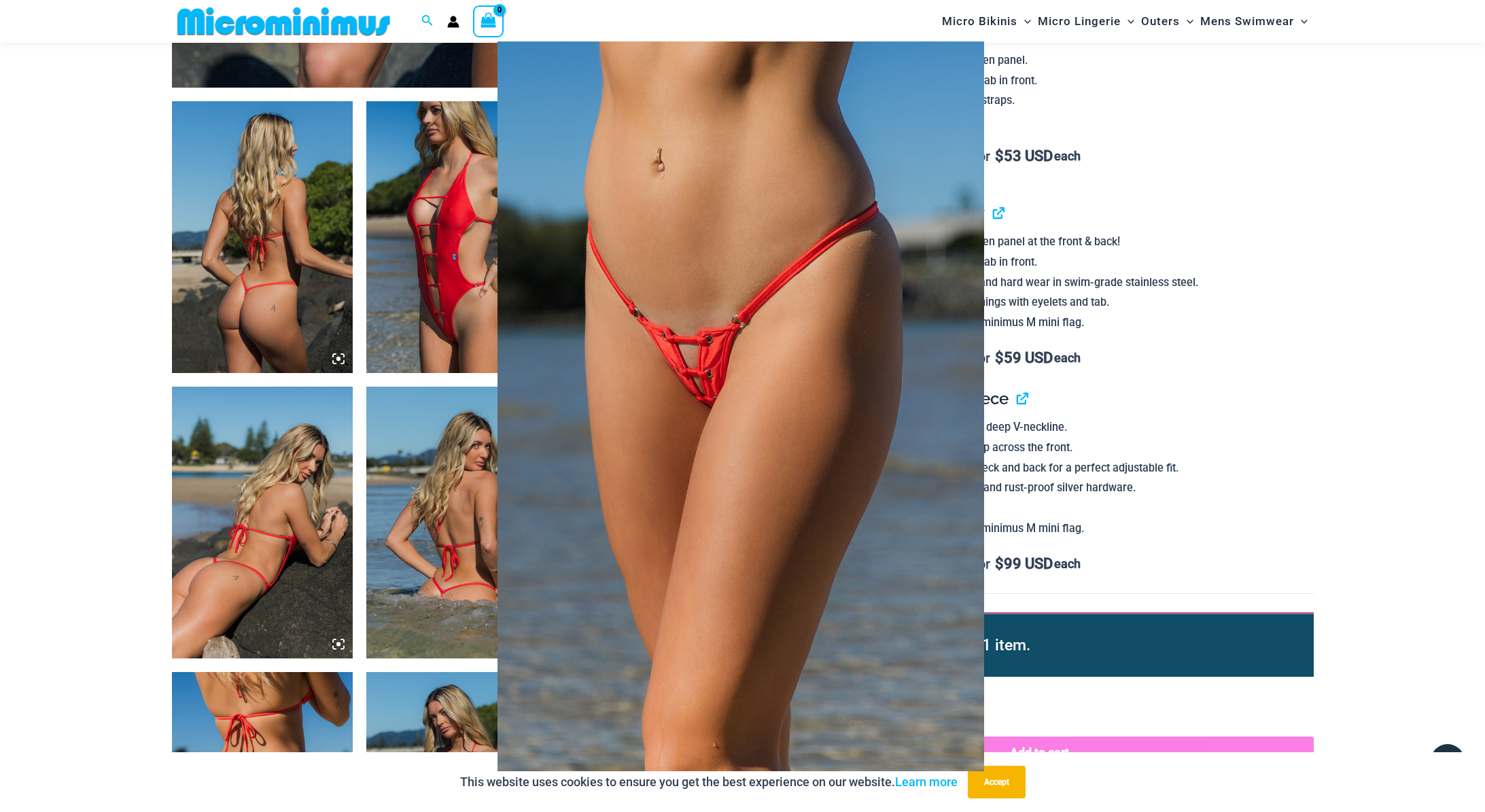
click at [1346, 193] on div at bounding box center [742, 406] width 1485 height 812
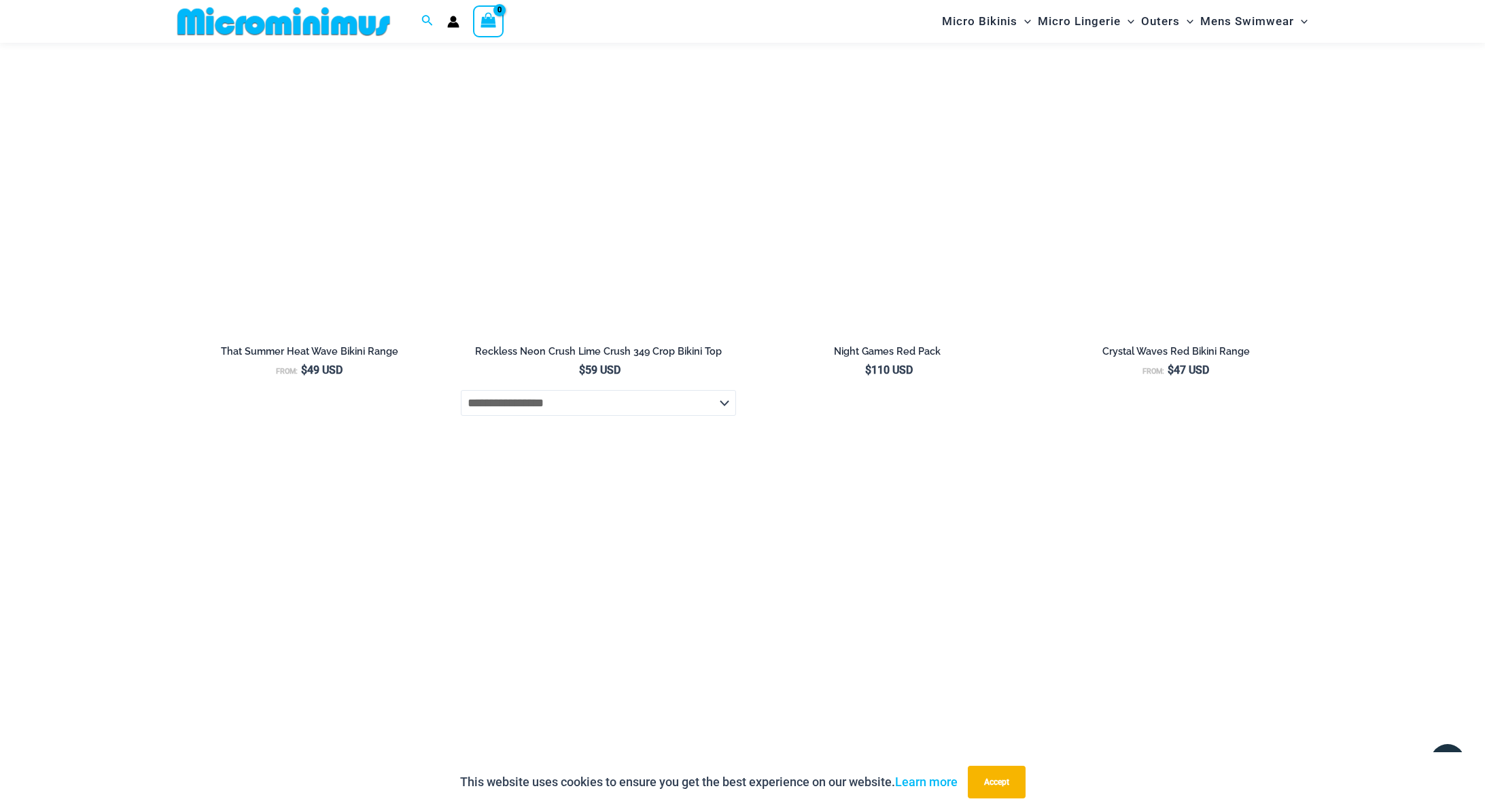
scroll to position [3106, 0]
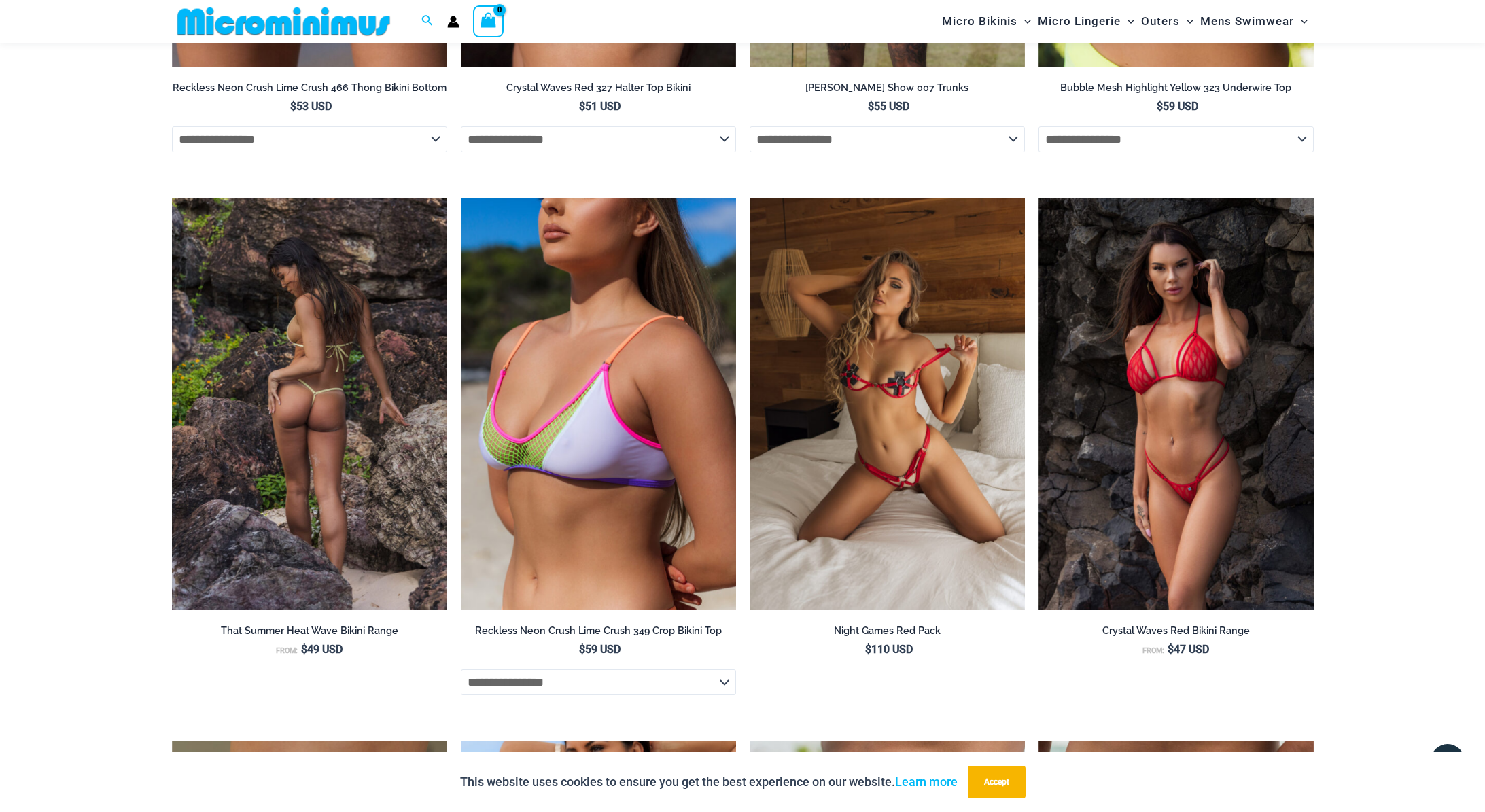
click at [292, 297] on img at bounding box center [310, 404] width 276 height 413
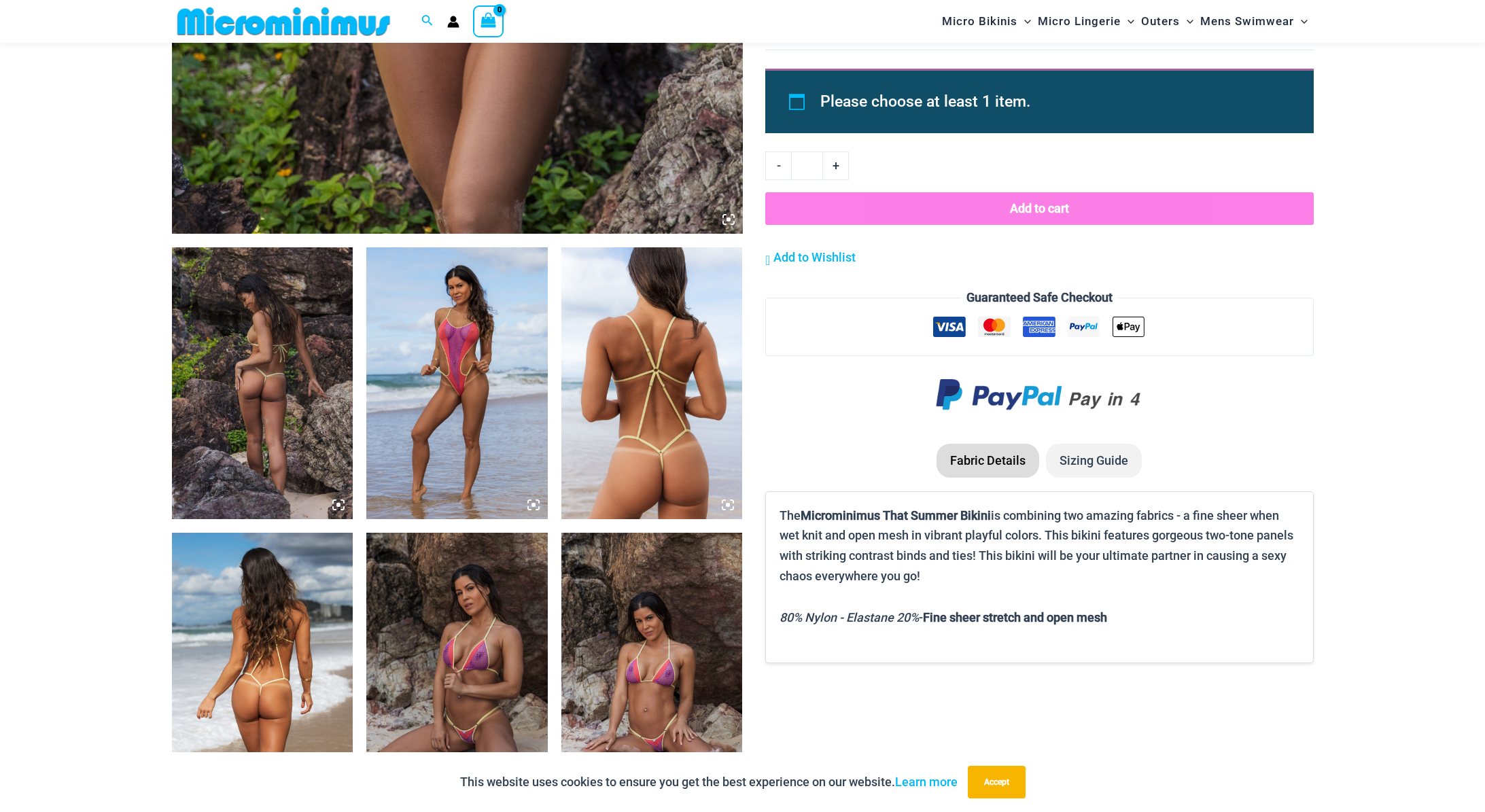
scroll to position [1004, 0]
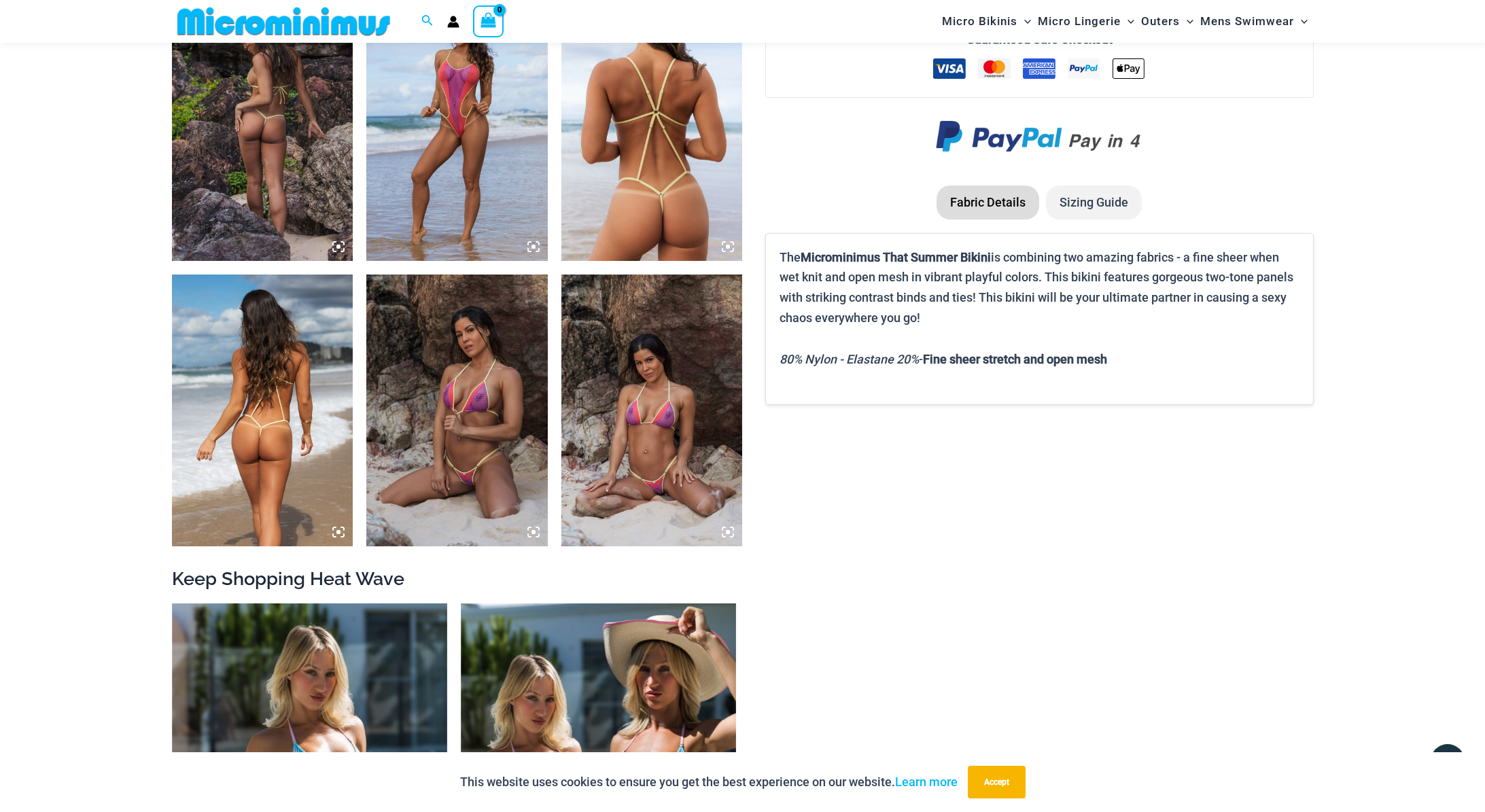
click at [453, 139] on img at bounding box center [457, 125] width 182 height 272
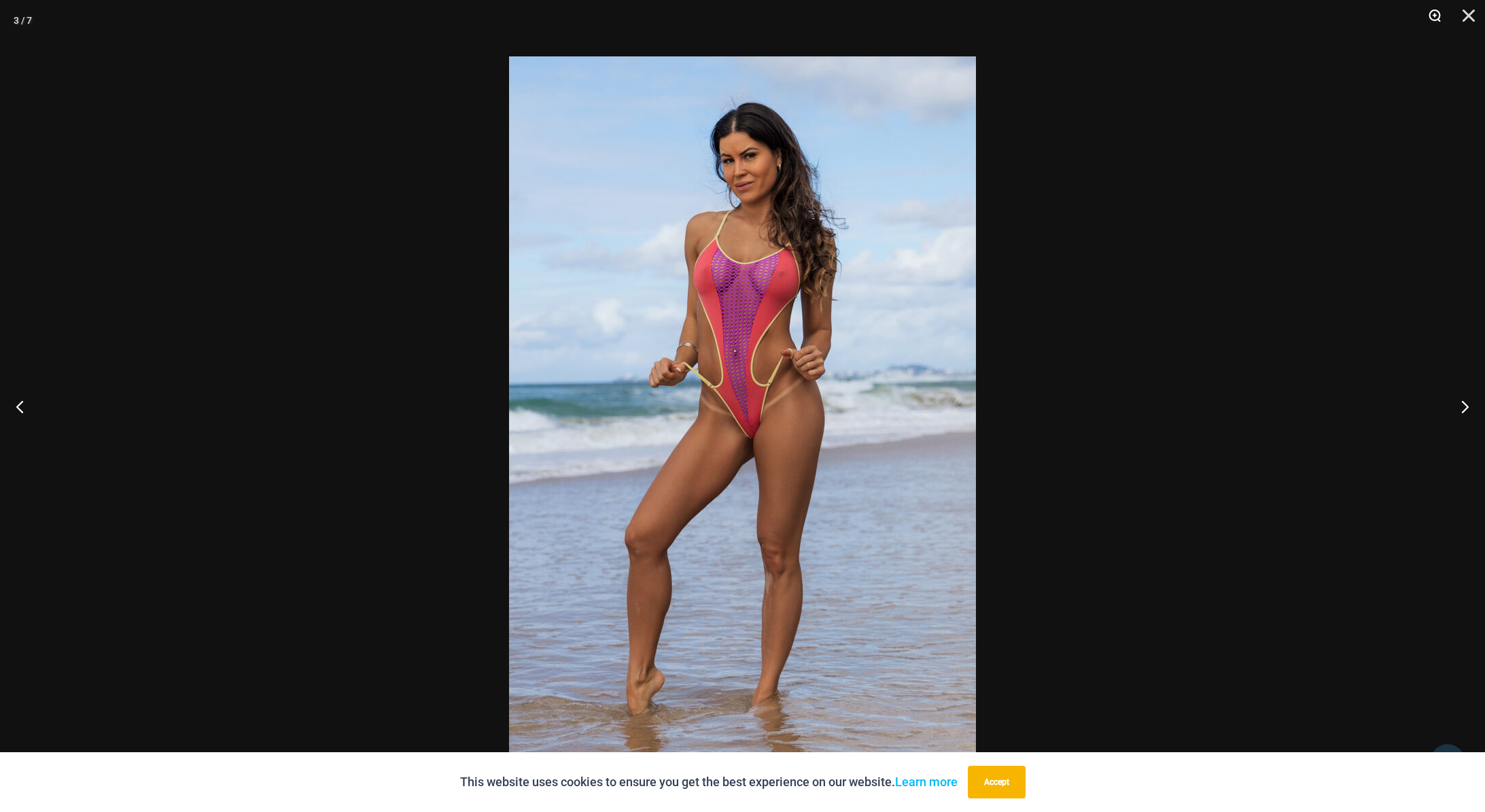
click at [1440, 17] on button "Zoom" at bounding box center [1429, 20] width 34 height 41
click at [1477, 14] on button "Close" at bounding box center [1463, 20] width 34 height 41
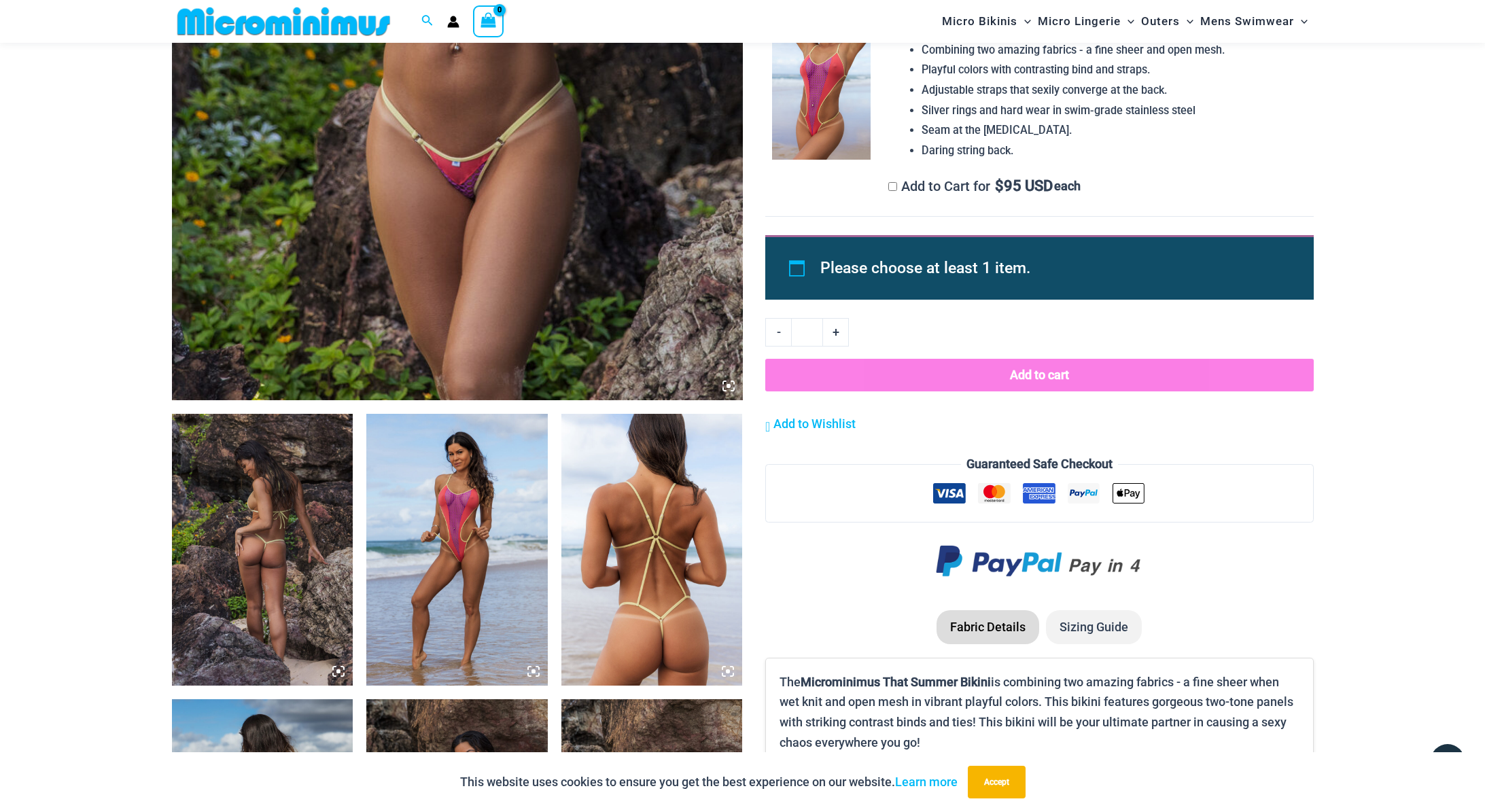
scroll to position [440, 0]
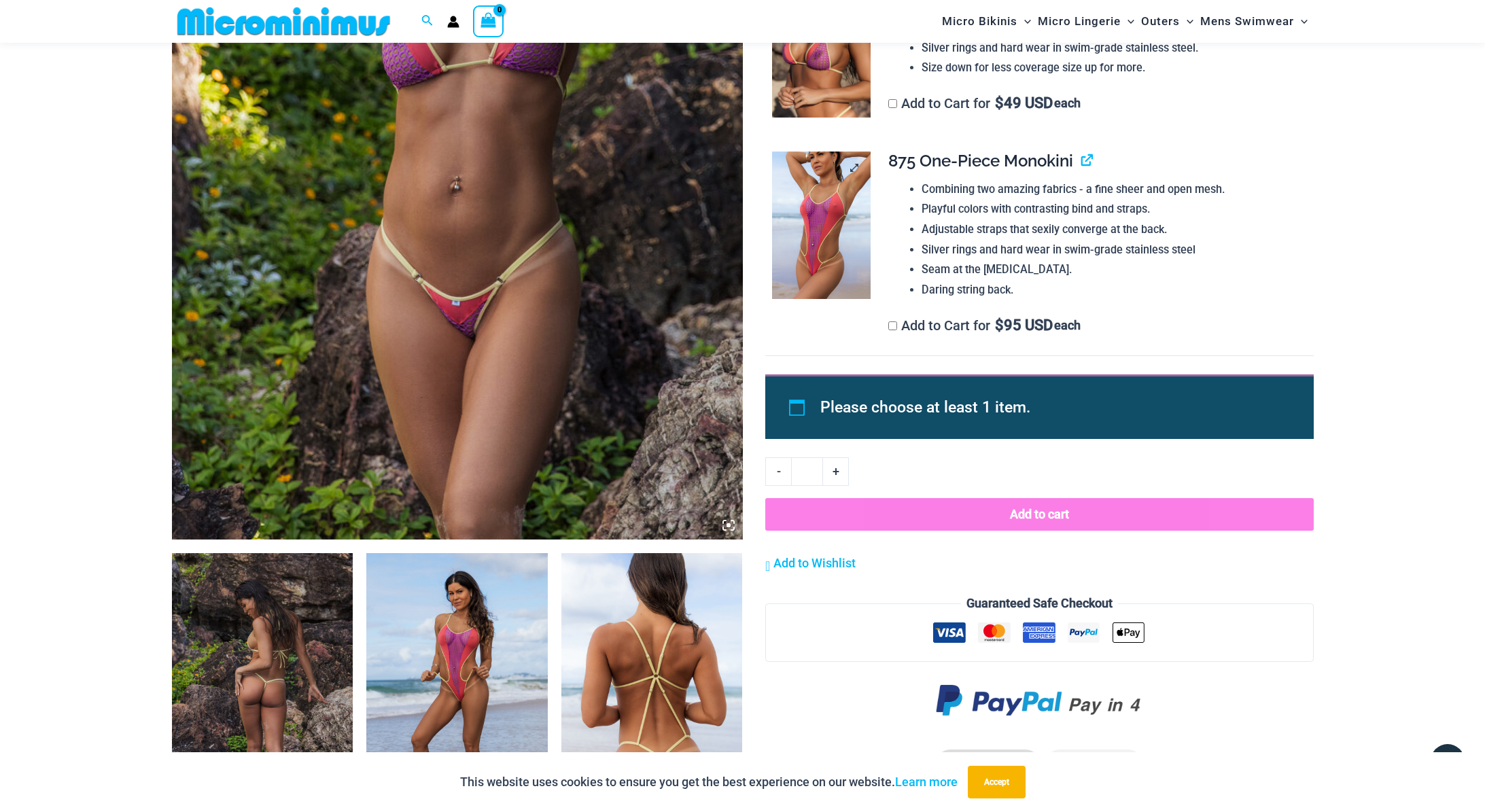
click at [845, 226] on img at bounding box center [821, 226] width 98 height 148
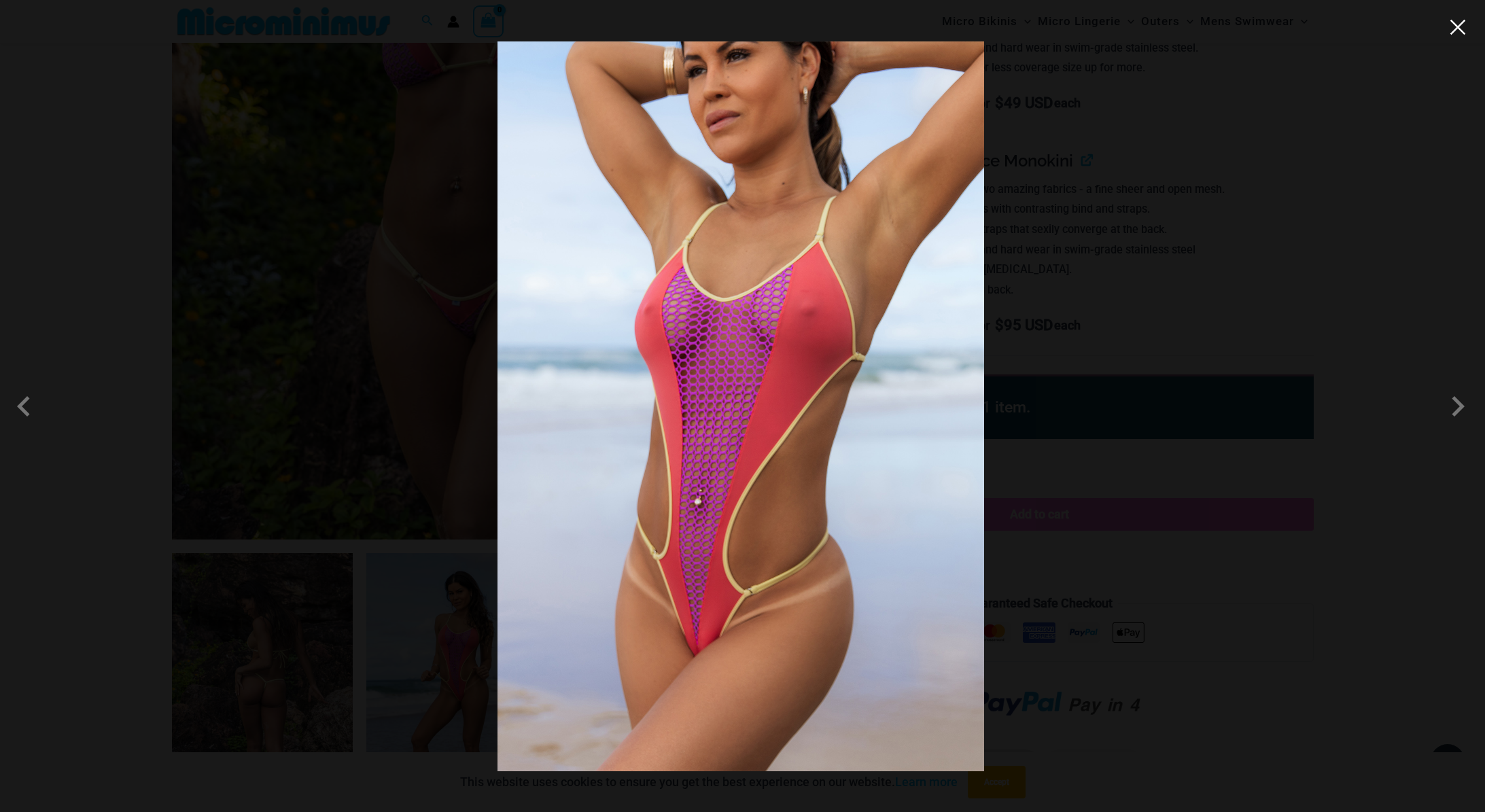
click at [1463, 25] on button "Close" at bounding box center [1457, 26] width 20 height 20
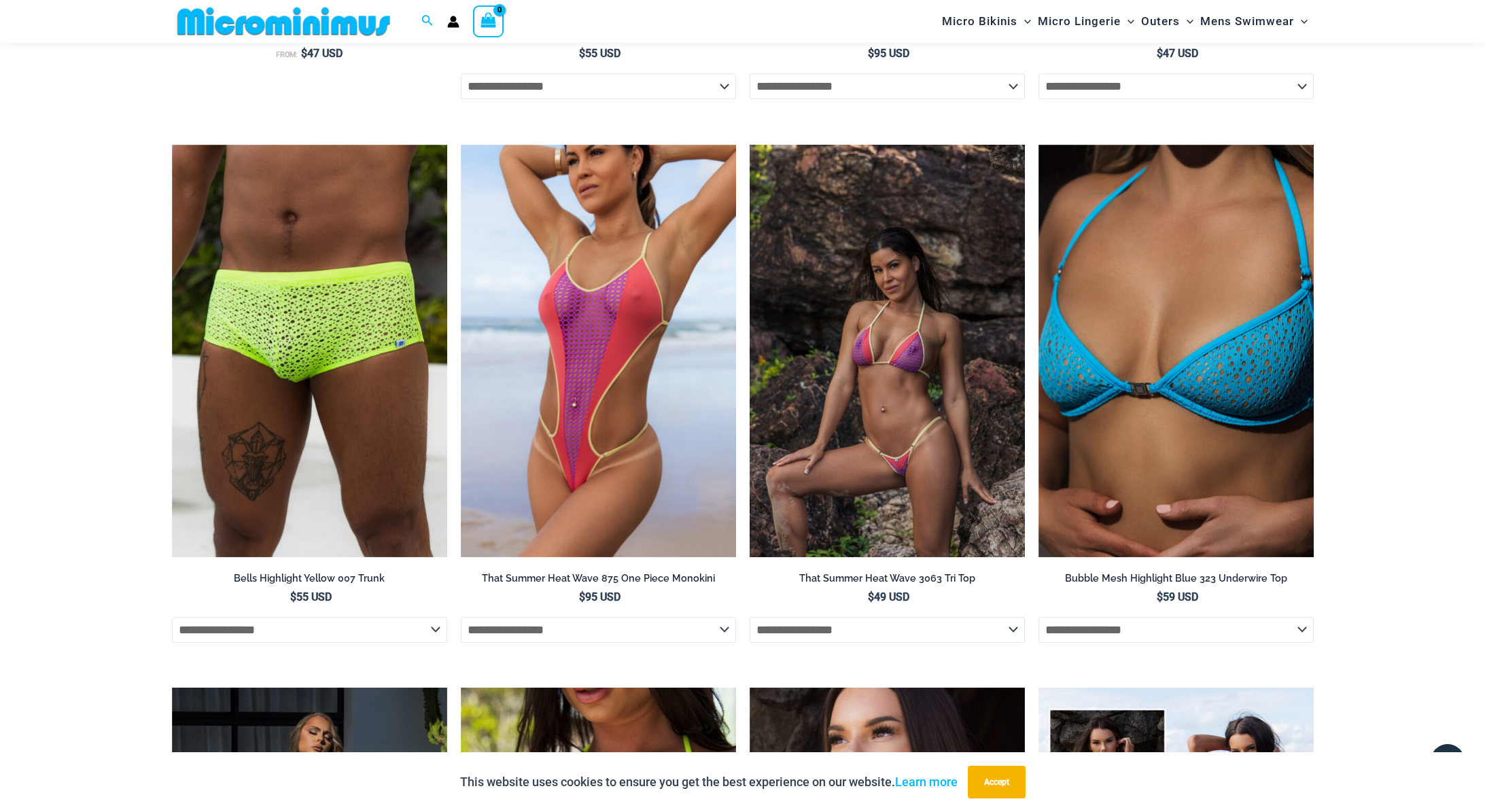
scroll to position [2979, 0]
